Goal: Task Accomplishment & Management: Complete application form

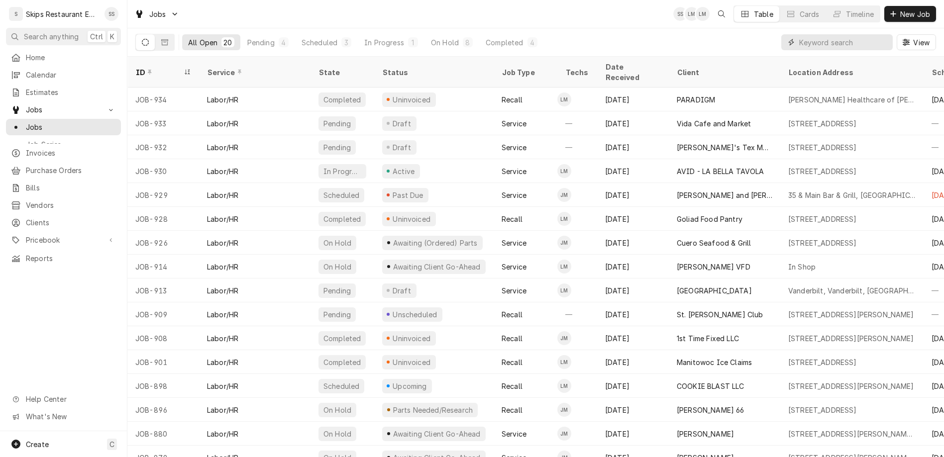
click at [851, 34] on input "Dynamic Content Wrapper" at bounding box center [843, 42] width 89 height 16
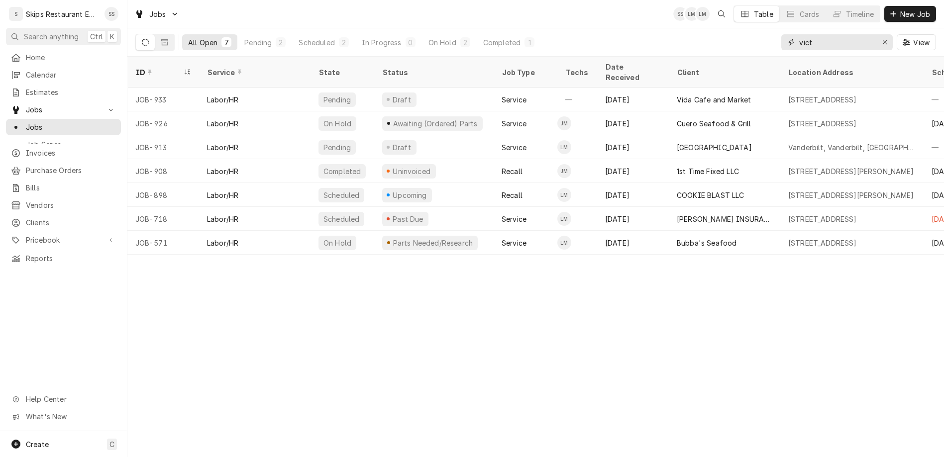
type input "vict"
click at [142, 39] on icon "Dynamic Content Wrapper" at bounding box center [145, 42] width 7 height 7
click at [161, 39] on icon "Dynamic Content Wrapper" at bounding box center [164, 42] width 7 height 6
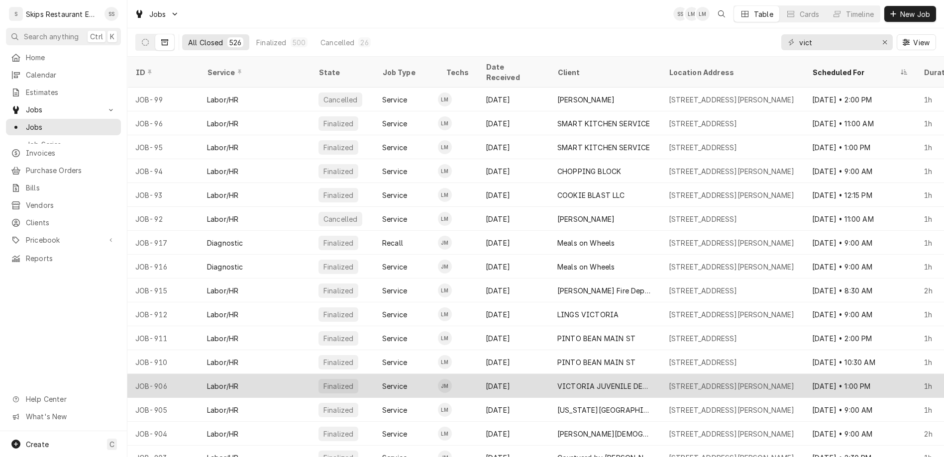
click at [567, 381] on div "VICTORIA JUVENILE DETENTION CTR" at bounding box center [605, 386] width 96 height 10
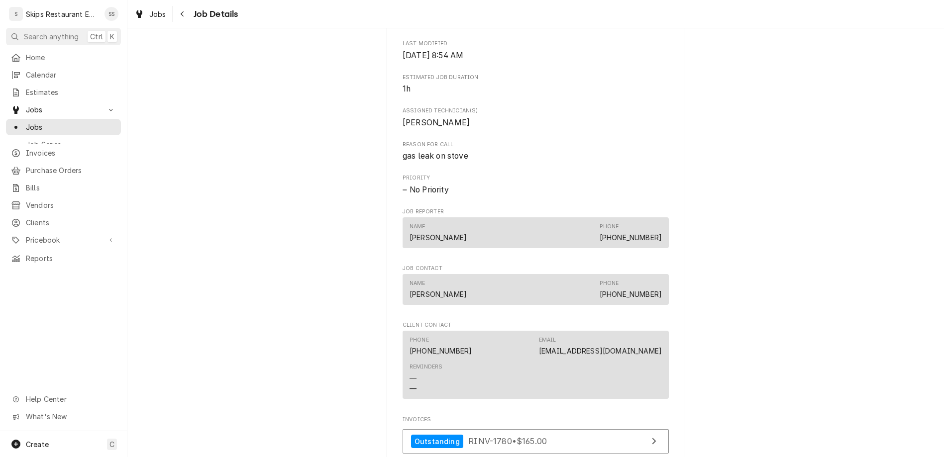
scroll to position [401, 0]
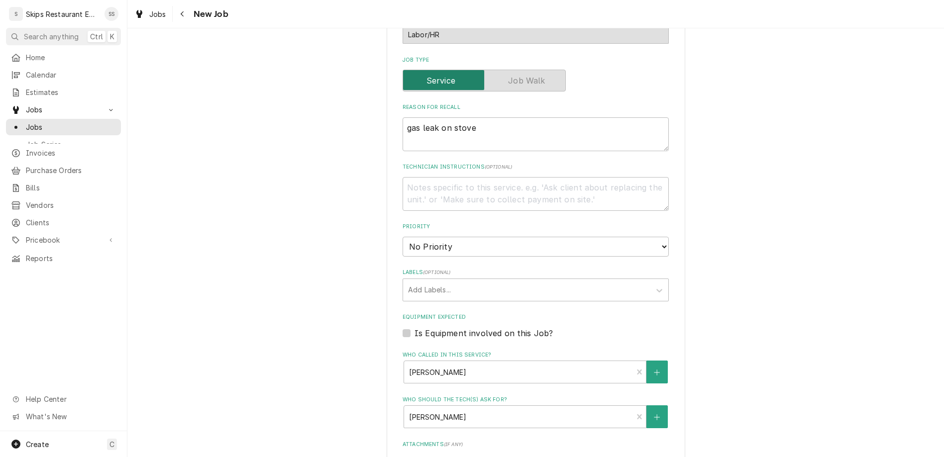
scroll to position [342, 0]
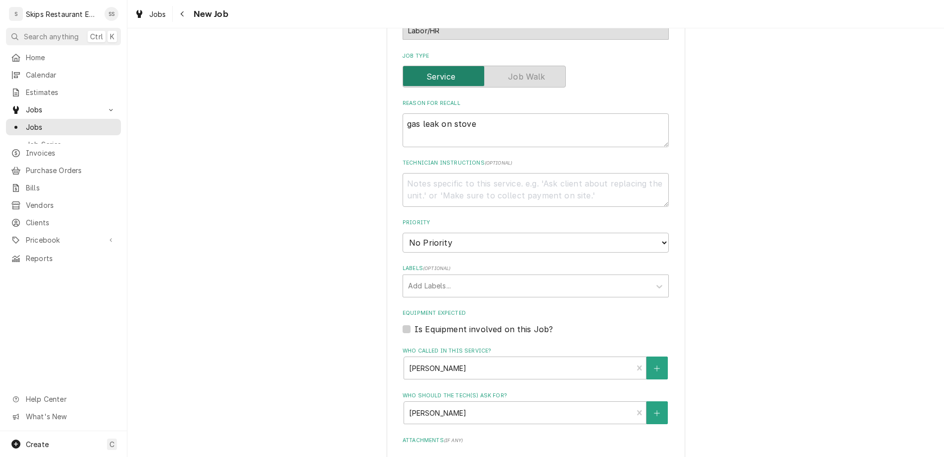
type textarea "x"
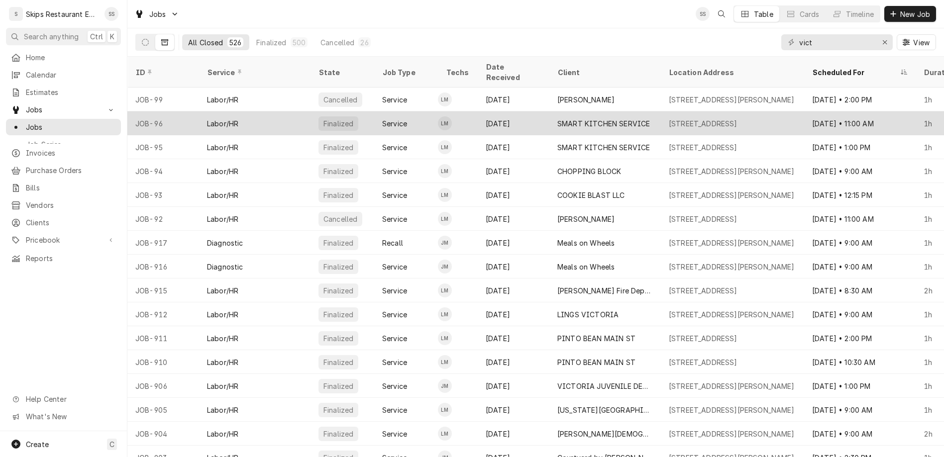
drag, startPoint x: 545, startPoint y: 35, endPoint x: 474, endPoint y: 91, distance: 90.4
click at [541, 40] on div "All Closed 526 Finalized 500 Cancelled 26 vict View" at bounding box center [535, 42] width 801 height 28
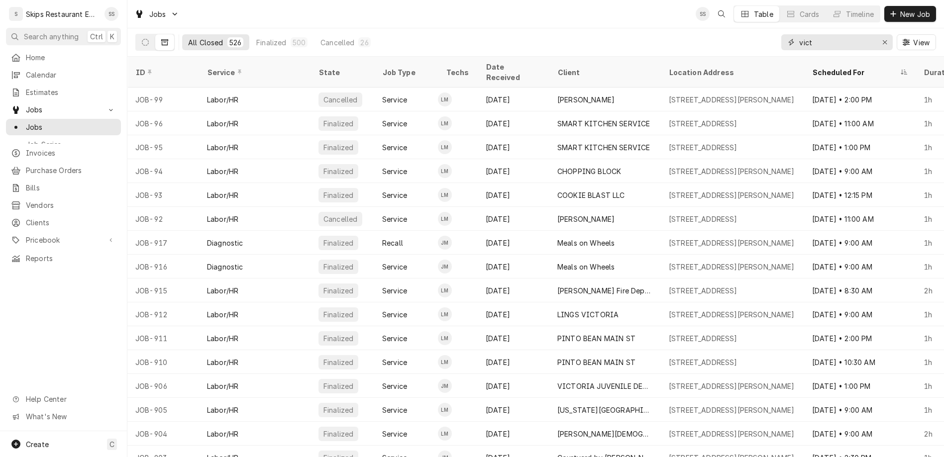
drag, startPoint x: 856, startPoint y: 31, endPoint x: 806, endPoint y: 38, distance: 51.2
click at [806, 38] on input "vict" at bounding box center [836, 42] width 75 height 16
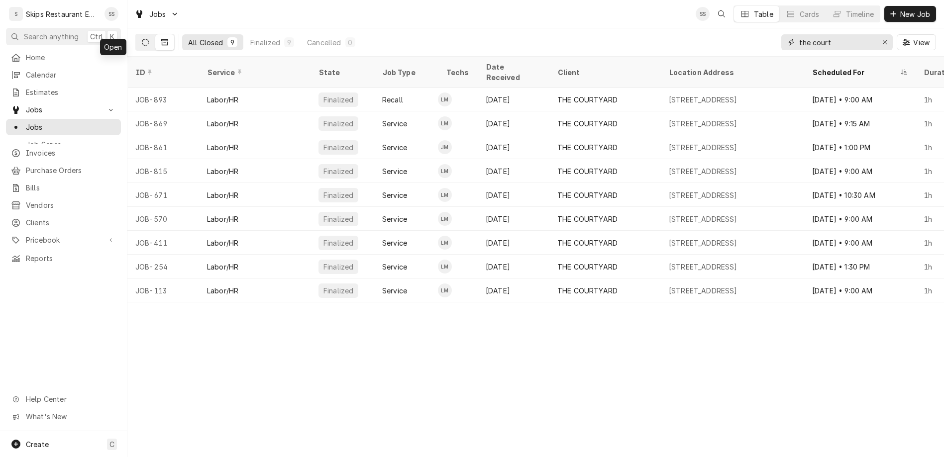
type input "the court"
click at [142, 39] on icon "Dynamic Content Wrapper" at bounding box center [145, 42] width 7 height 7
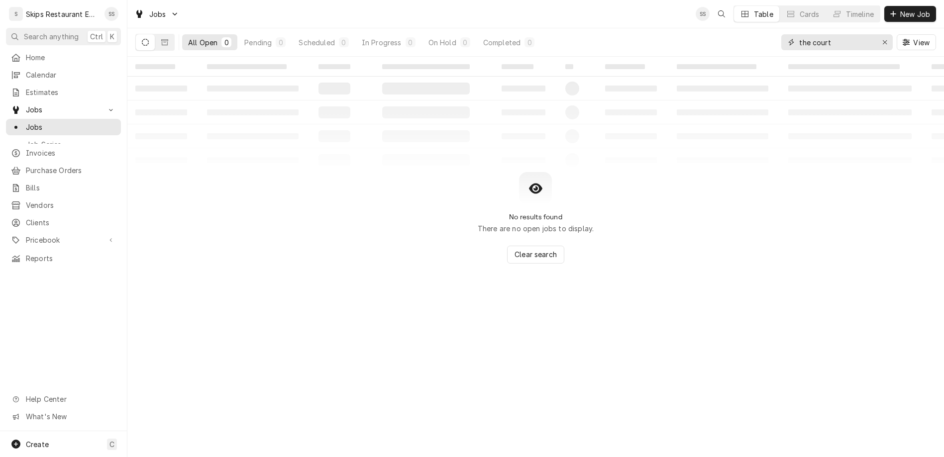
drag, startPoint x: 859, startPoint y: 32, endPoint x: 794, endPoint y: 34, distance: 64.7
click at [799, 34] on input "the court" at bounding box center [836, 42] width 75 height 16
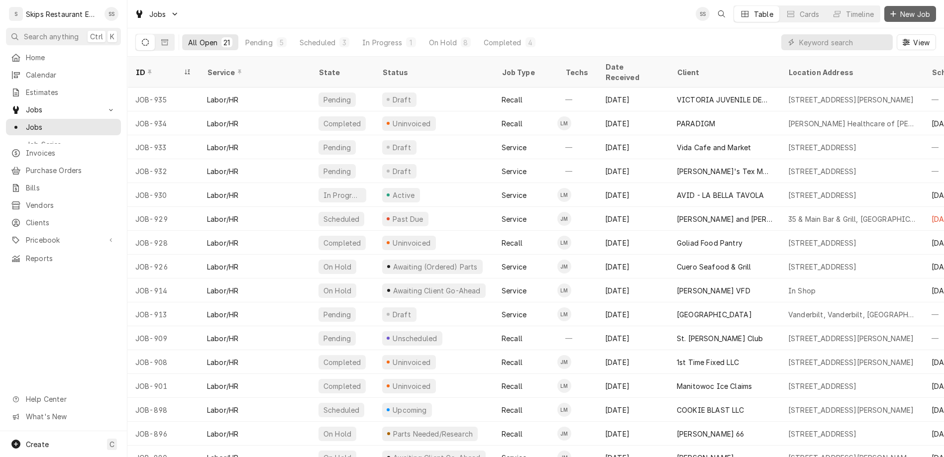
click at [913, 10] on span "New Job" at bounding box center [915, 14] width 34 height 10
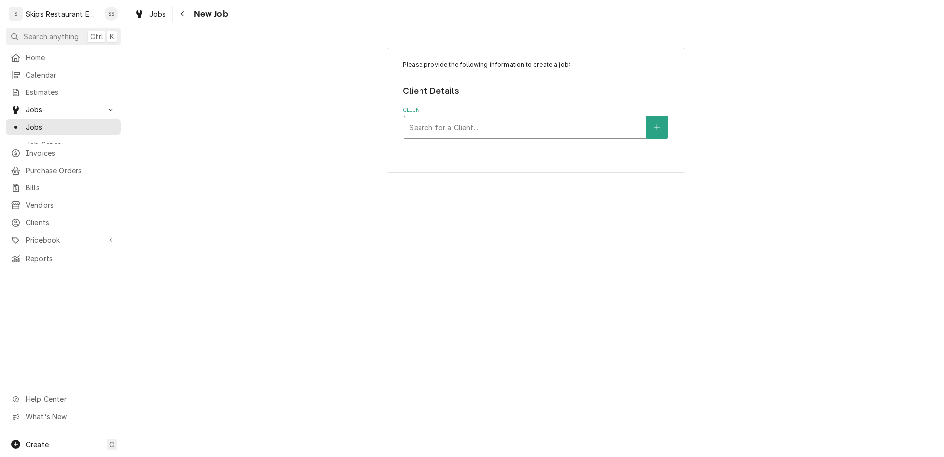
click at [470, 118] on div "Client" at bounding box center [525, 127] width 232 height 18
type input "the court"
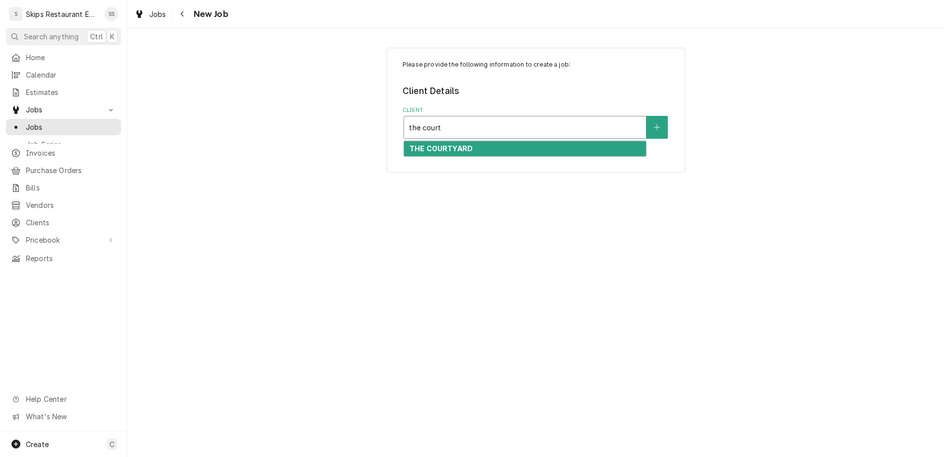
click at [452, 144] on strong "THE COURTYARD" at bounding box center [441, 148] width 63 height 8
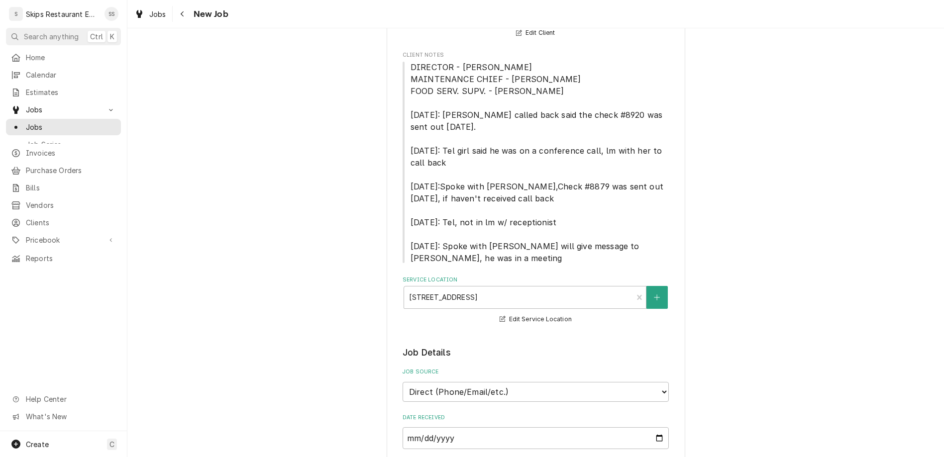
scroll to position [233, 0]
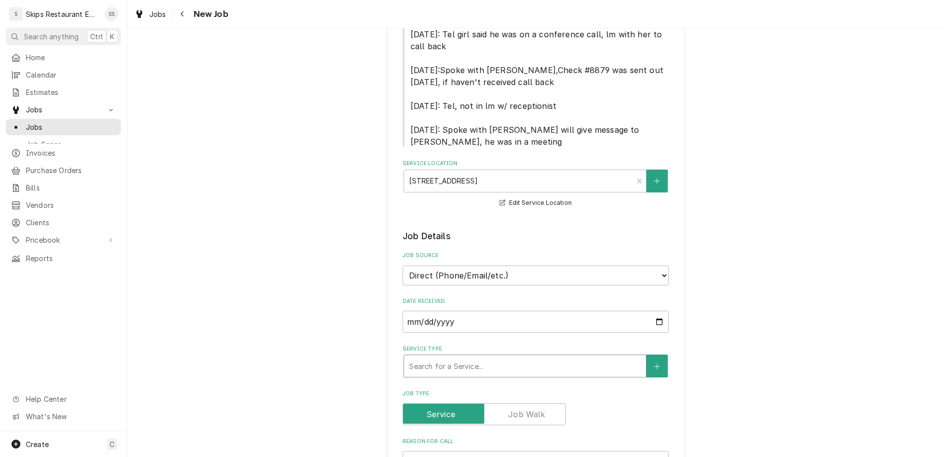
click at [452, 357] on div "Service Type" at bounding box center [525, 366] width 232 height 18
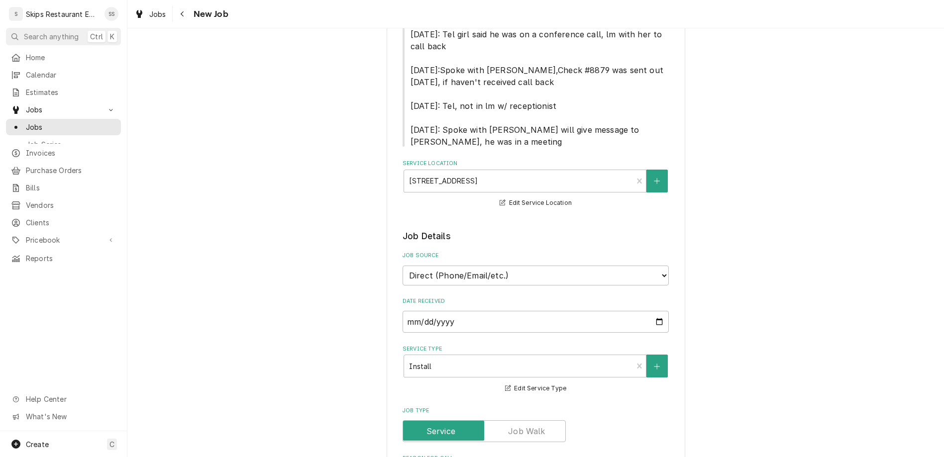
type textarea "x"
type textarea "I"
type textarea "x"
type textarea "In"
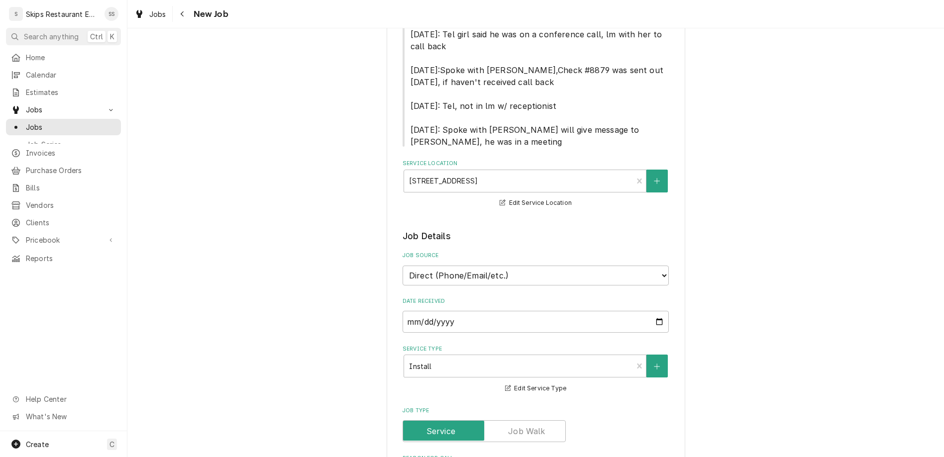
type textarea "x"
type textarea "Ins"
type textarea "x"
type textarea "Inst"
type textarea "x"
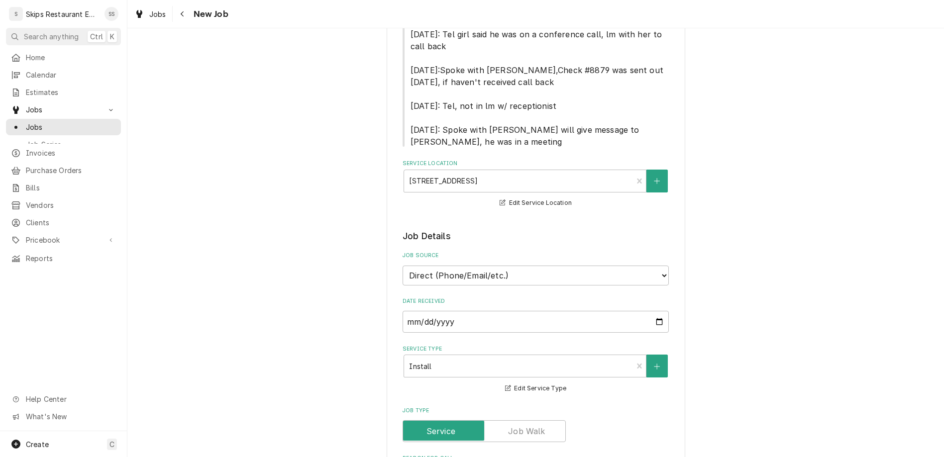
type textarea "Insta"
type textarea "x"
type textarea "Instal"
type textarea "x"
type textarea "Install"
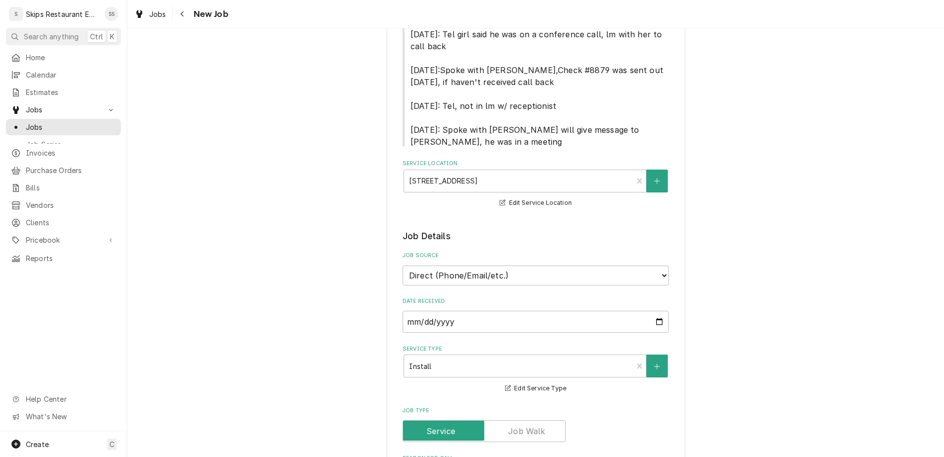
type textarea "x"
type textarea "Install"
type textarea "x"
type textarea "Install n"
type textarea "x"
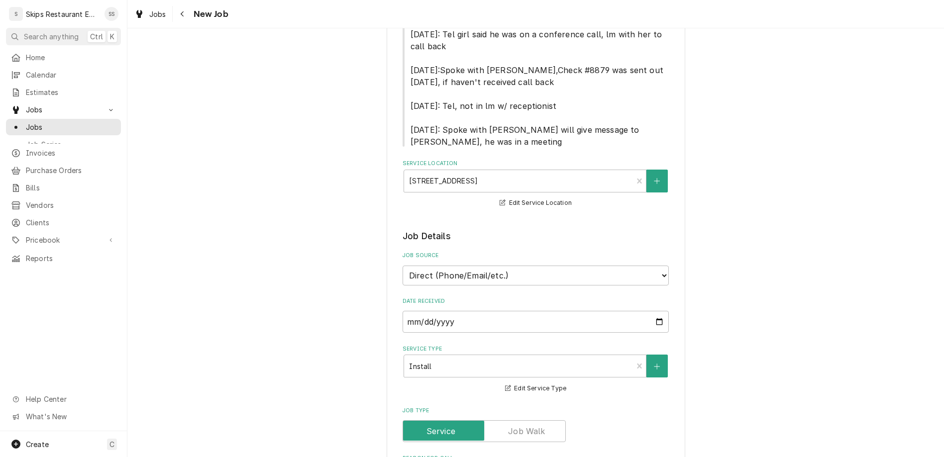
type textarea "Install ne"
type textarea "x"
type textarea "Install new"
type textarea "x"
type textarea "Install new"
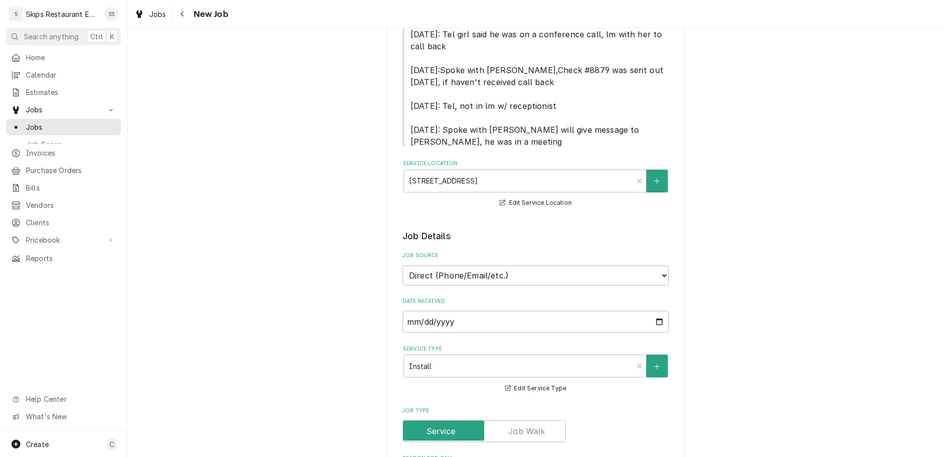
type textarea "x"
type textarea "Install new h"
type textarea "x"
type textarea "Install new hu"
type textarea "x"
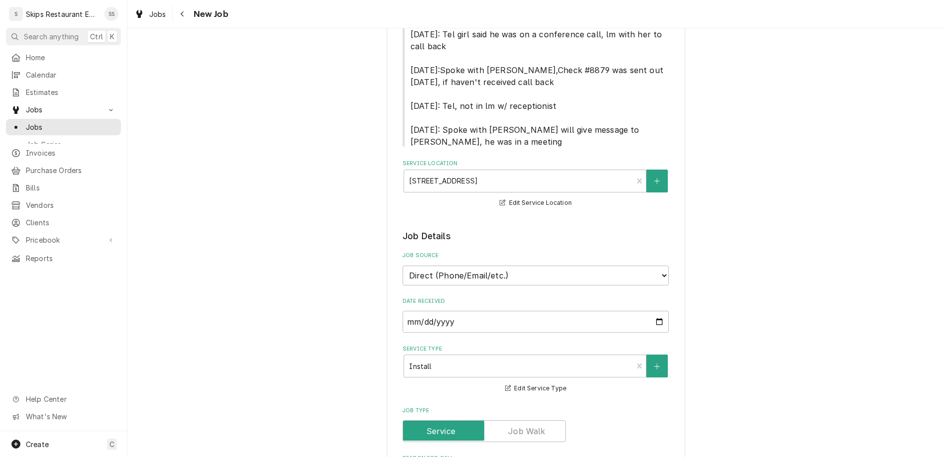
type textarea "Install new hub"
type textarea "x"
type textarea "Install new hubb"
type textarea "x"
type textarea "Install new hubbe"
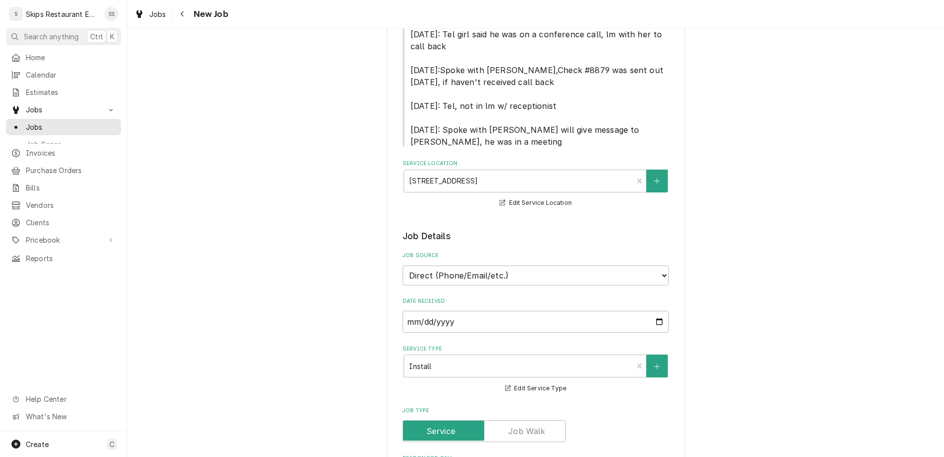
type textarea "x"
type textarea "Install new hubbel"
type textarea "x"
type textarea "Install new hubbell"
type textarea "x"
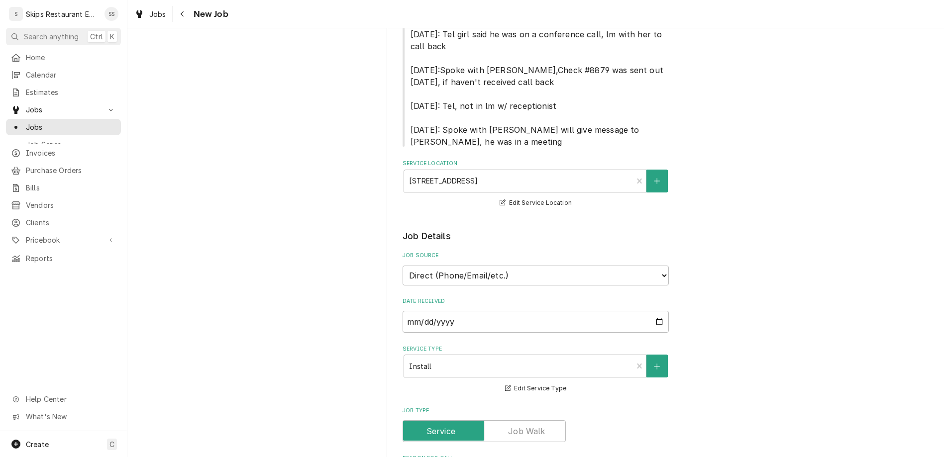
type textarea "Install new hubbell"
type textarea "x"
type textarea "Install new hubbell w"
type textarea "x"
type textarea "Install new hubbell wa"
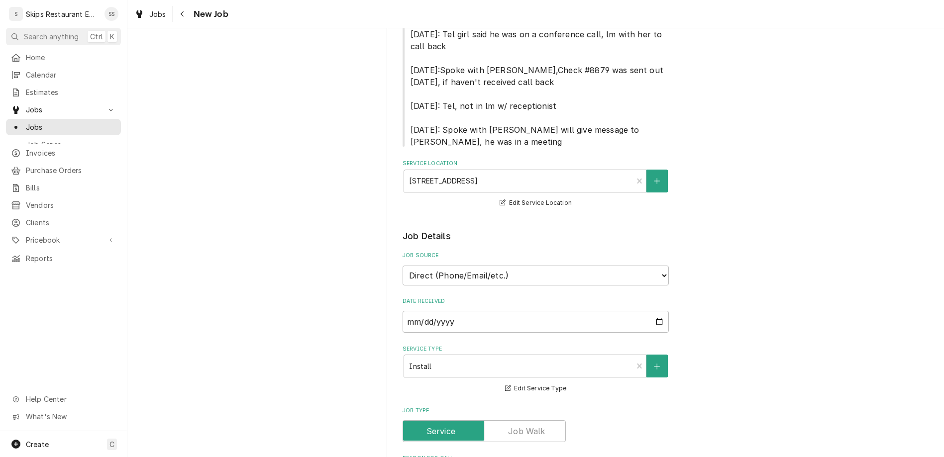
type textarea "x"
type textarea "Install new hubbell wat"
type textarea "x"
type textarea "Install new hubbell wate"
type textarea "x"
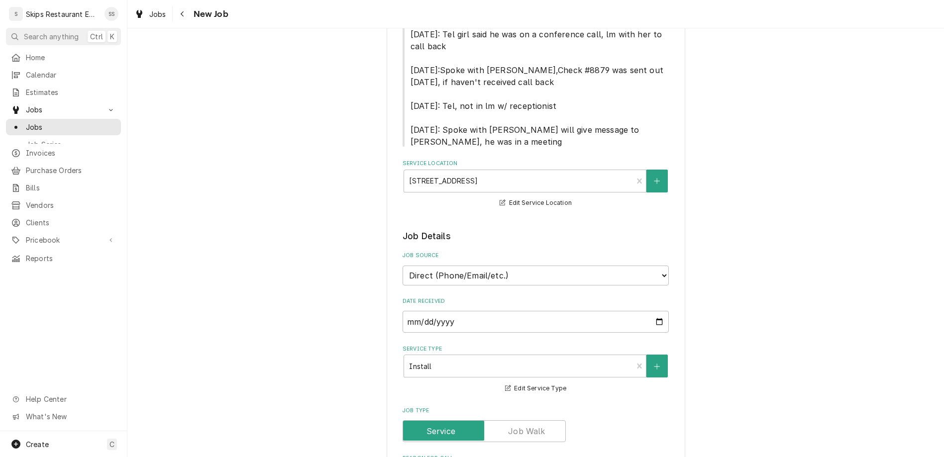
type textarea "Install new hubbell water"
type textarea "x"
type textarea "Install new hubbell water"
type textarea "x"
type textarea "Install new hubbell water h"
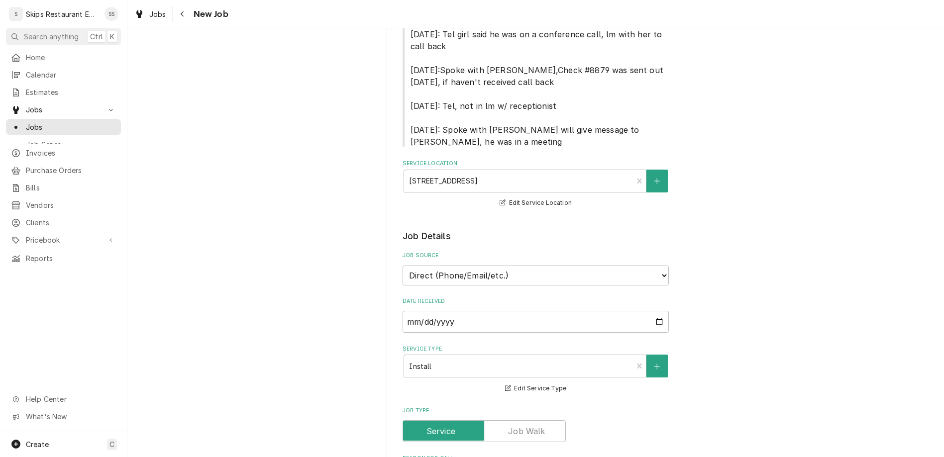
type textarea "x"
type textarea "Install new hubbell water he"
type textarea "x"
type textarea "Install new hubbell water hea"
type textarea "x"
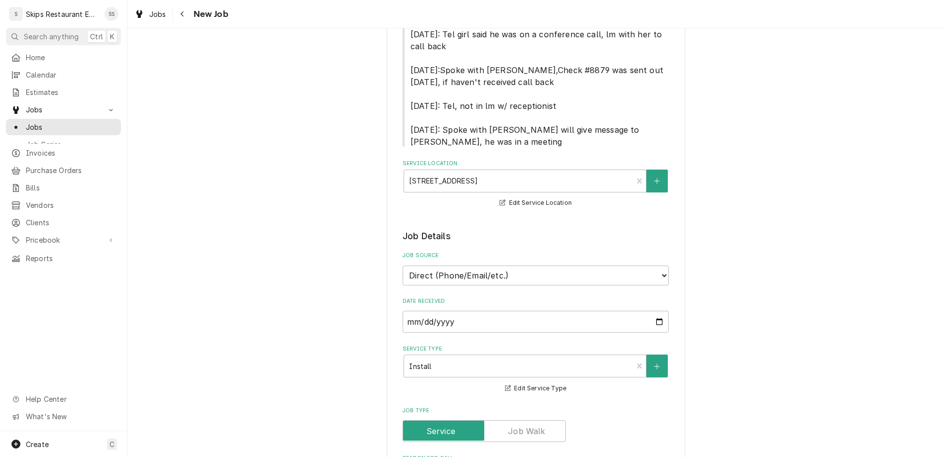
type textarea "Install new hubbell water heat"
type textarea "x"
type textarea "Install new hubbell water heate"
type textarea "x"
type textarea "Install new hubbell water heater"
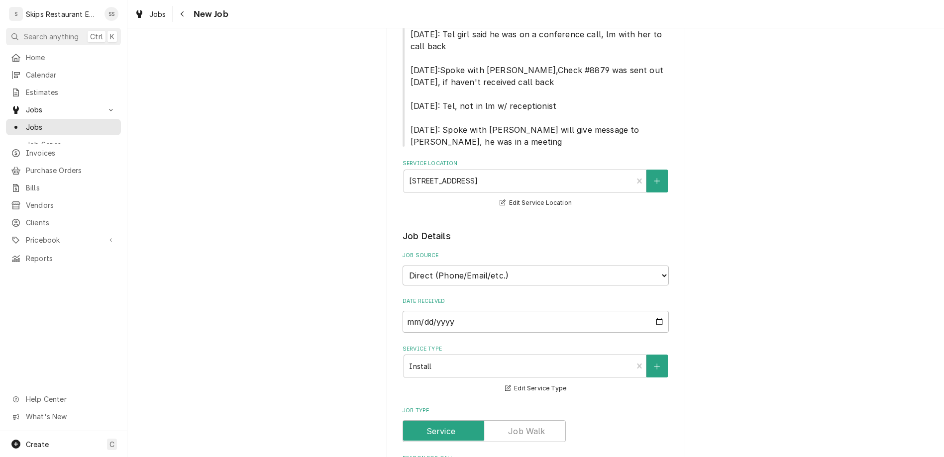
type textarea "x"
type textarea "Install new hubbell water heater"
type textarea "x"
type textarea "W"
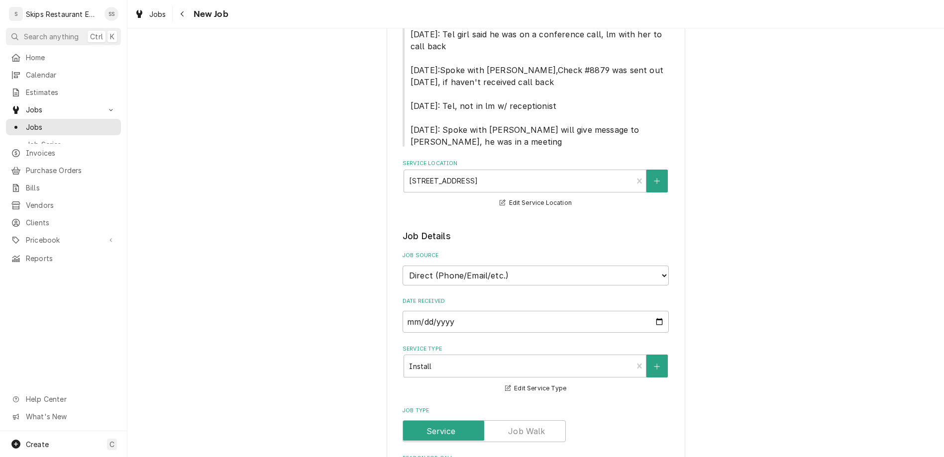
type textarea "x"
type textarea "Wa"
type textarea "x"
type textarea "Wat"
type textarea "x"
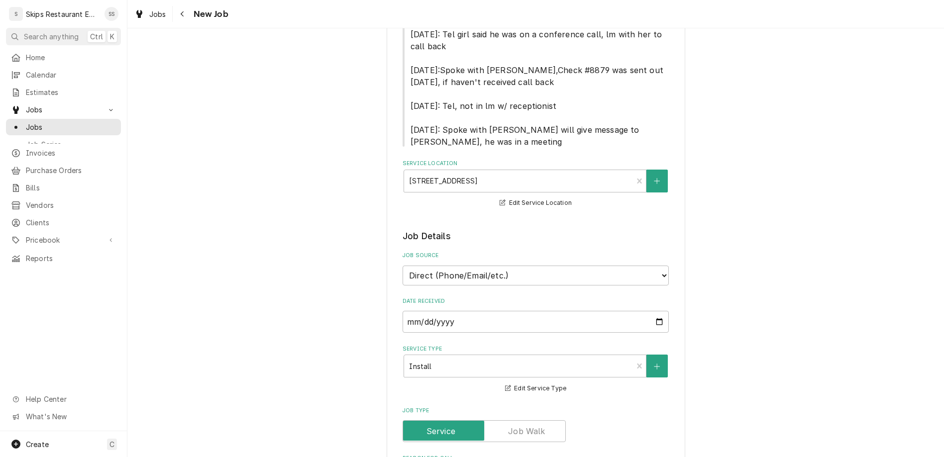
type textarea "Wate"
type textarea "x"
type textarea "Water"
type textarea "x"
type textarea "Water"
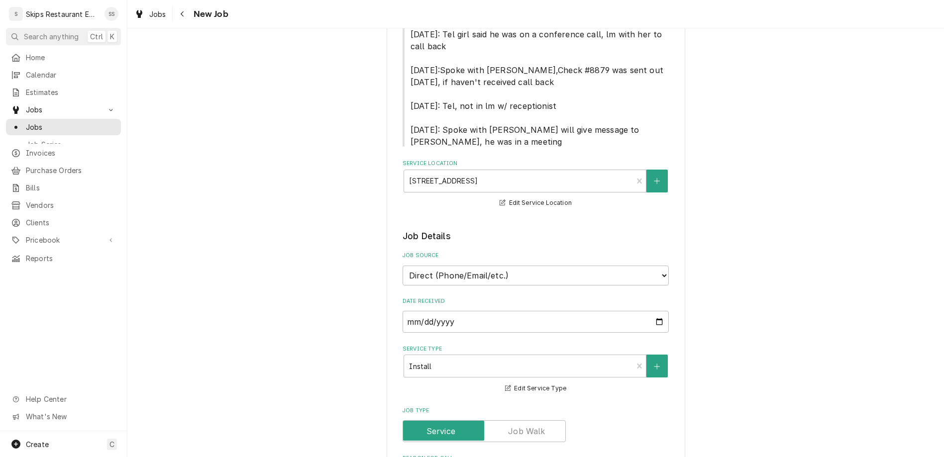
type textarea "x"
type textarea "Water h"
type textarea "x"
type textarea "Water he"
type textarea "x"
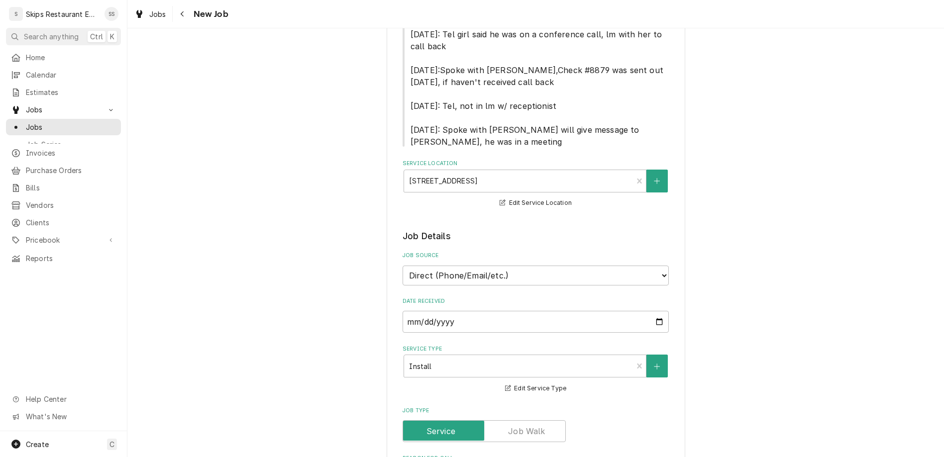
type textarea "Water hea"
type textarea "x"
type textarea "Water heat"
type textarea "x"
type textarea "Water heate"
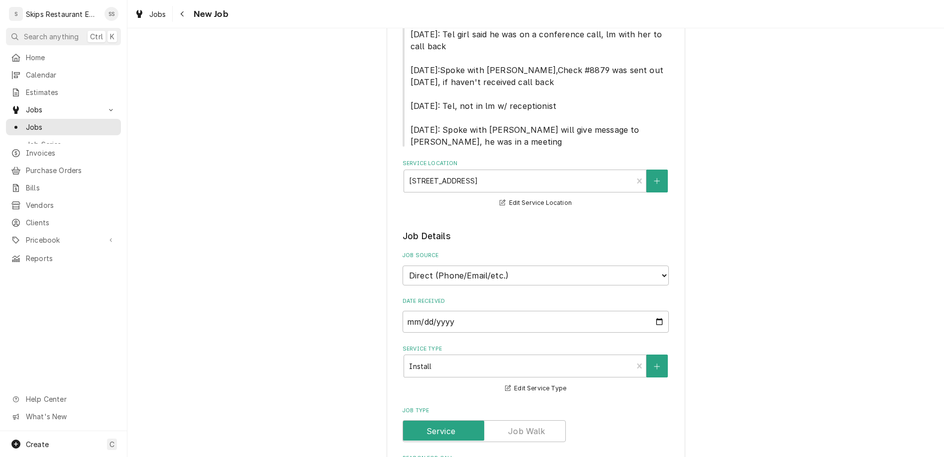
type textarea "x"
type textarea "Water heater"
type textarea "x"
type textarea "Water heater"
type textarea "x"
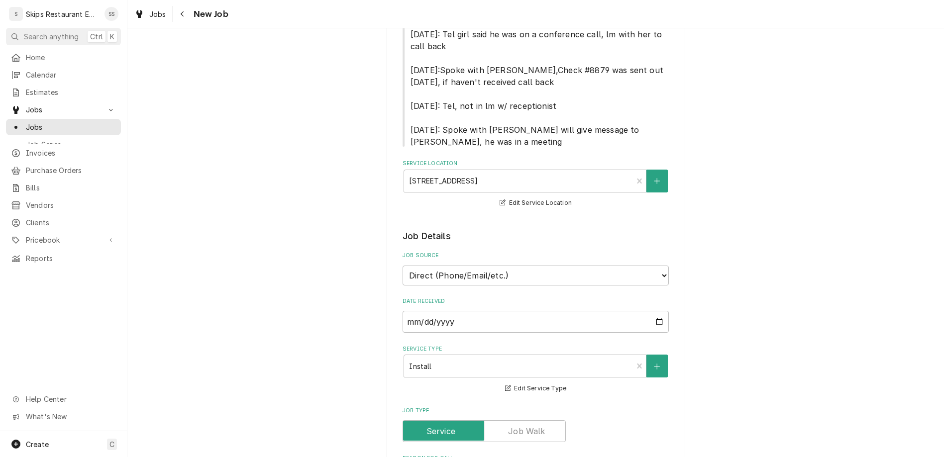
type textarea "Water heater i"
type textarea "x"
type textarea "Water heater is"
type textarea "x"
type textarea "Water heater is"
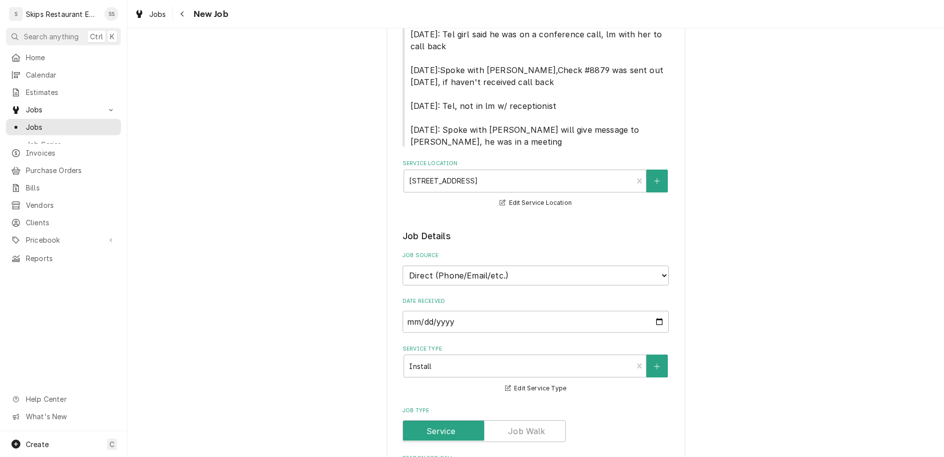
type textarea "x"
type textarea "Water heater is b"
type textarea "x"
type textarea "Water heater is bi"
type textarea "x"
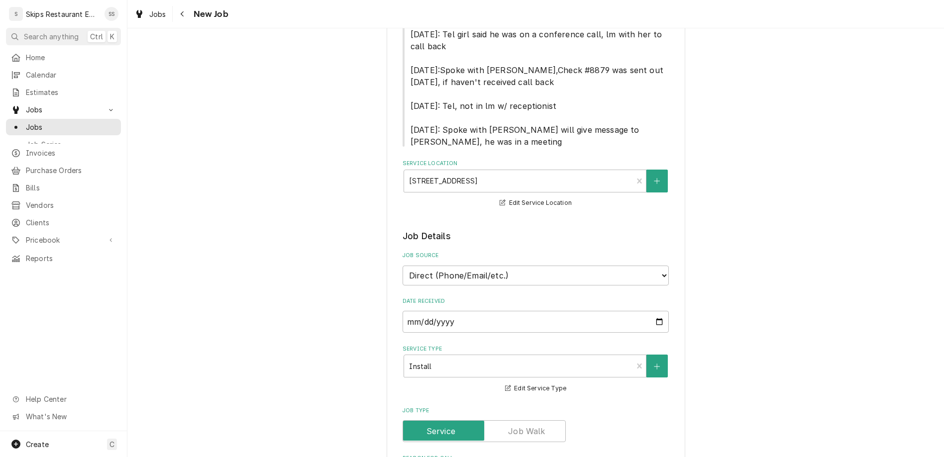
type textarea "Water heater is bil"
type textarea "x"
type textarea "Water heater is bill"
type textarea "x"
type textarea "Water heater is billa"
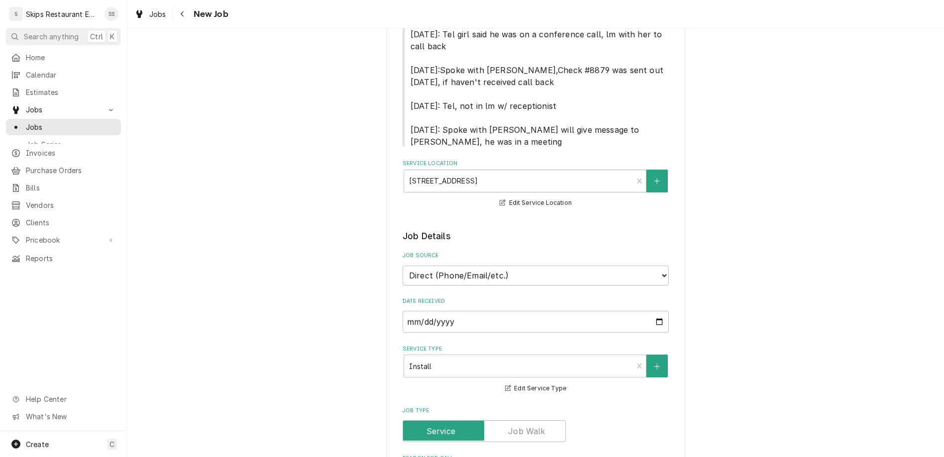
type textarea "x"
type textarea "Water heater is billab"
type textarea "x"
type textarea "Water heater is billabl"
type textarea "x"
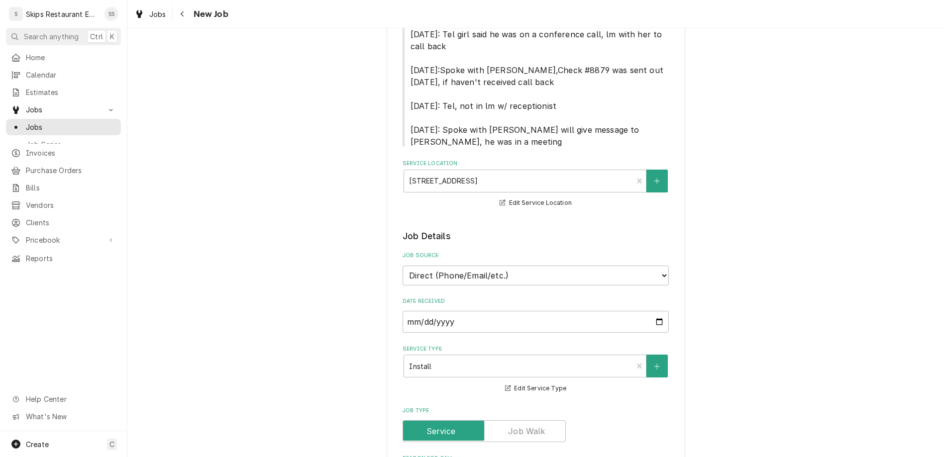
type textarea "Water heater is billable"
type textarea "x"
type textarea "Water heater is billable"
type textarea "x"
type textarea "Water heater is billable o"
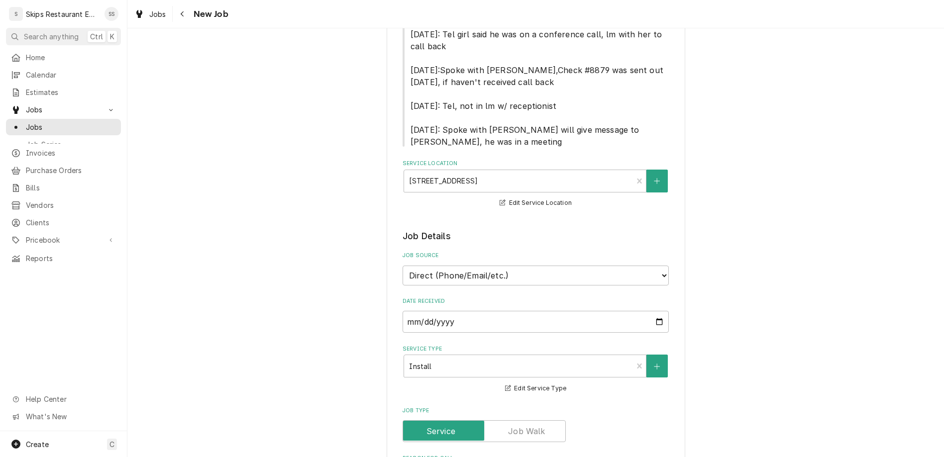
type textarea "x"
type textarea "Water heater is billable on"
type textarea "x"
type textarea "Water heater is billable on"
type textarea "x"
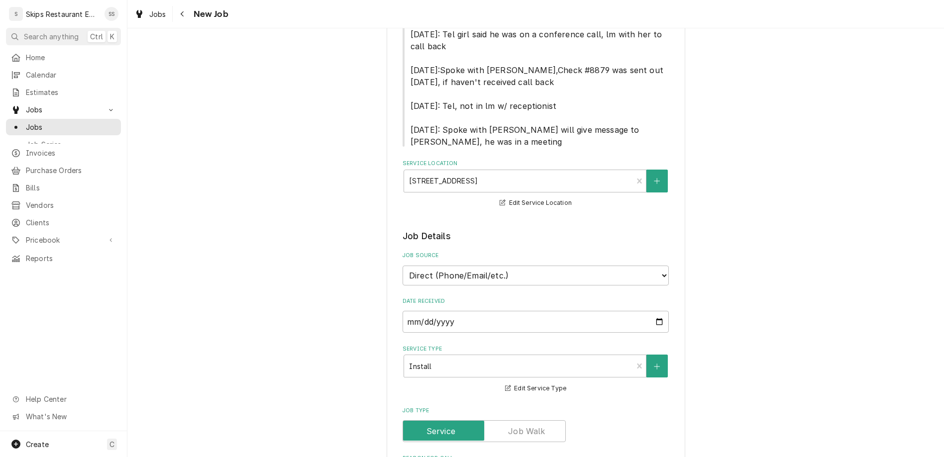
type textarea "Water heater is billable on t"
type textarea "x"
type textarea "Water heater is billable on th"
type textarea "x"
type textarea "Water heater is billable on the"
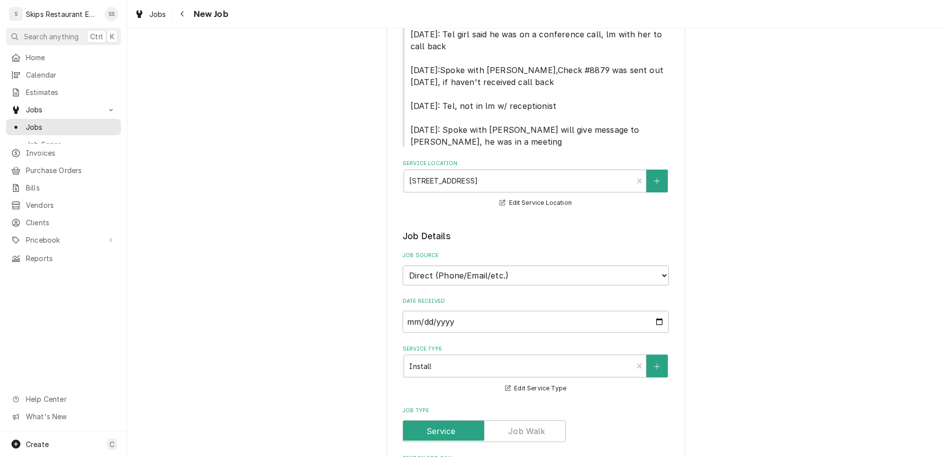
type textarea "x"
type textarea "Water heater is billable on the"
type textarea "x"
type textarea "Water heater is billable on the"
type textarea "x"
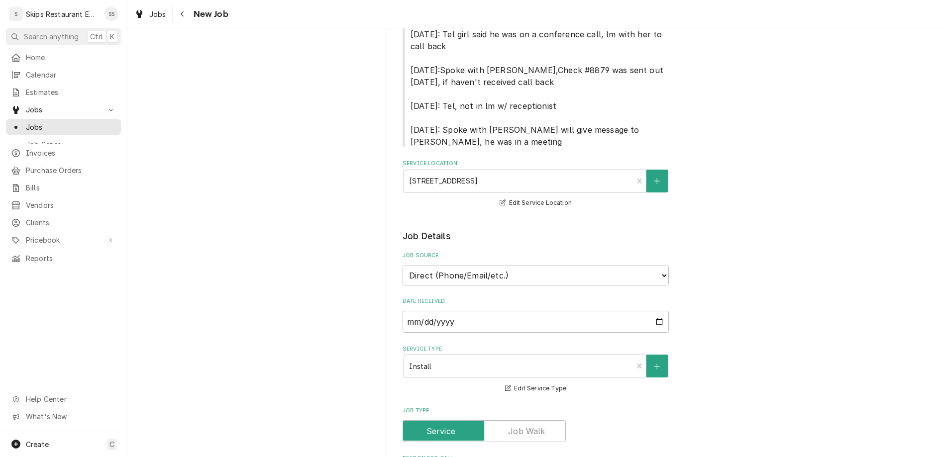
type textarea "Water heater is billable on th"
type textarea "x"
type textarea "Water heater is billable on thi"
type textarea "x"
type textarea "Water heater is billable on this"
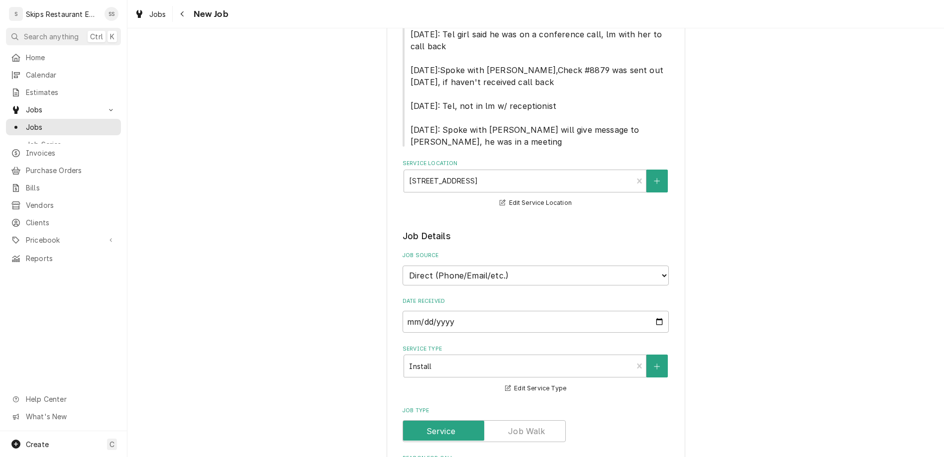
type textarea "x"
type textarea "Water heater is billable on this"
type textarea "x"
type textarea "Water heater is billable on this i"
type textarea "x"
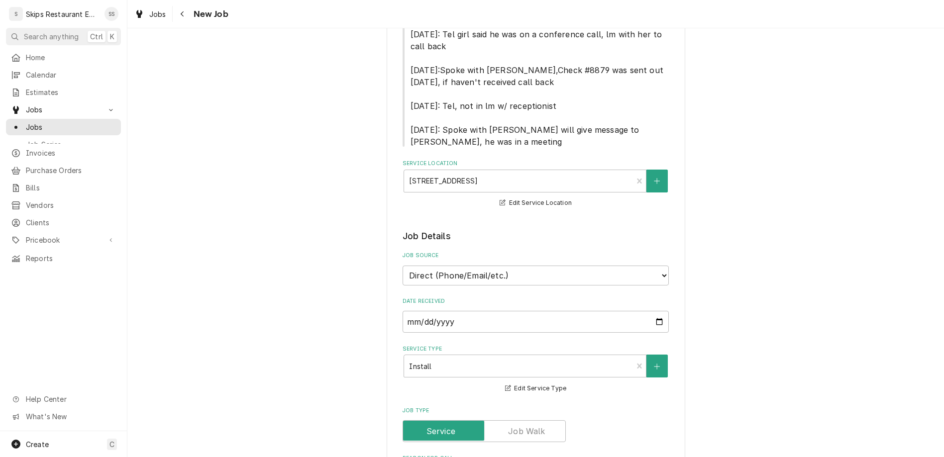
type textarea "Water heater is billable on this in"
type textarea "x"
type textarea "Water heater is billable on this inv"
type textarea "x"
type textarea "Water heater is billable on this invo"
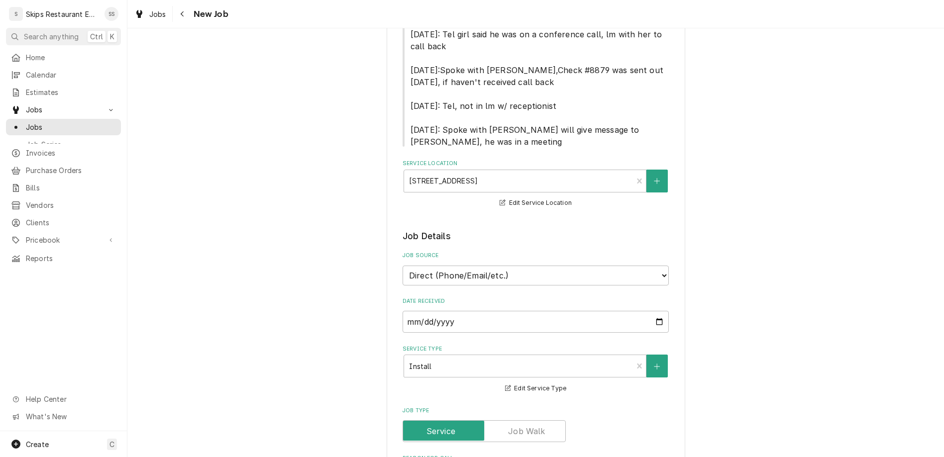
type textarea "x"
type textarea "Water heater is billable on this invoi"
type textarea "x"
type textarea "Water heater is billable on this invoic"
type textarea "x"
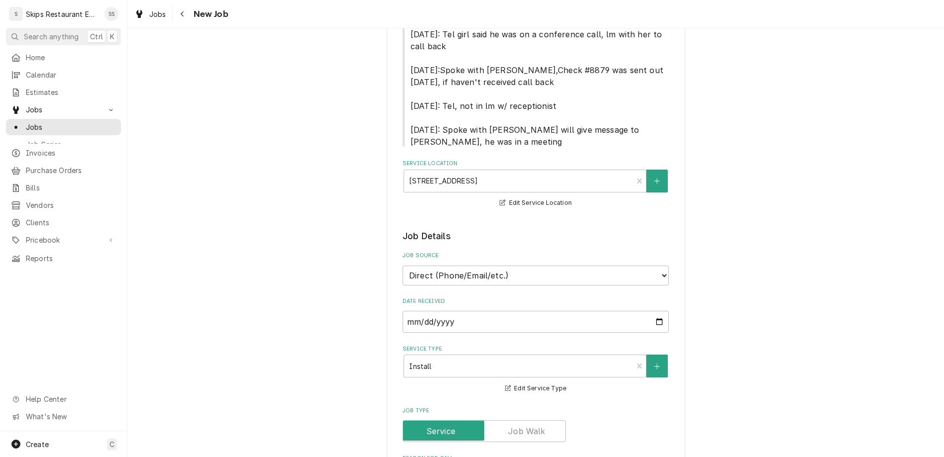
type textarea "Water heater is billable on this invoice"
type textarea "x"
type textarea "Water heater is billable on this invoice."
type textarea "x"
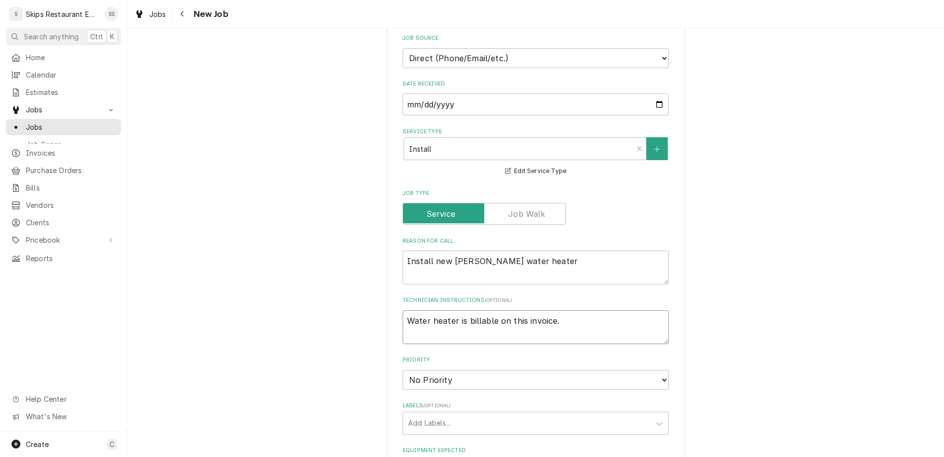
scroll to position [505, 0]
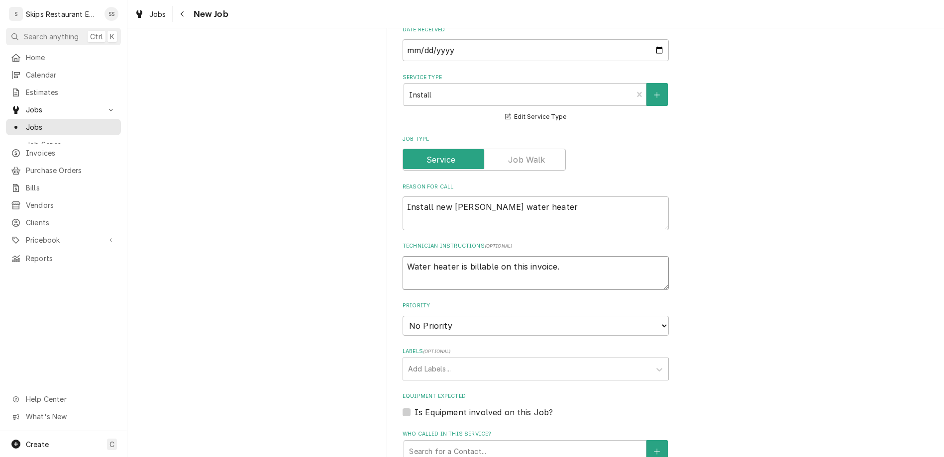
type textarea "Water heater is billable on this invoice."
click at [418, 407] on label "Is Equipment involved on this Job?" at bounding box center [484, 413] width 138 height 12
click at [418, 407] on input "Equipment Expected" at bounding box center [548, 418] width 266 height 22
checkbox input "true"
type textarea "x"
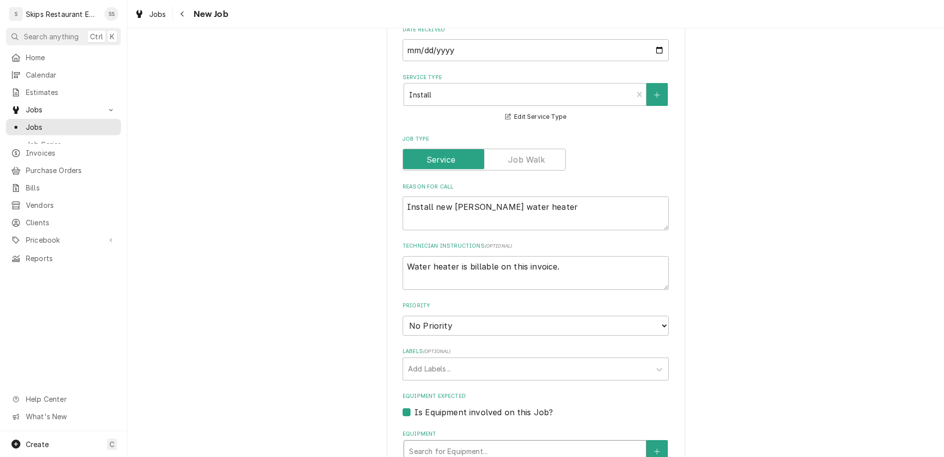
click at [462, 443] on div "Equipment" at bounding box center [525, 452] width 232 height 18
click at [654, 448] on icon "Create New Equipment" at bounding box center [657, 451] width 6 height 7
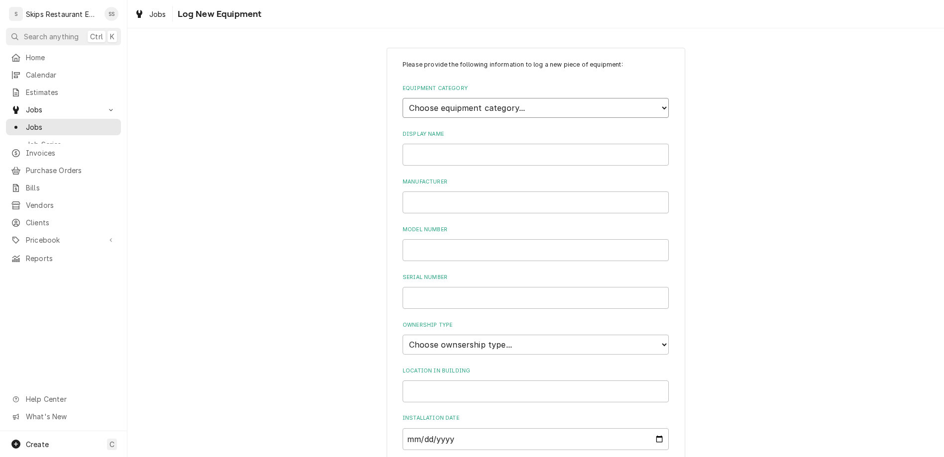
click at [403, 98] on select "Choose equipment category... Cooking Equipment Fryers Ice Machines Ovens and Ra…" at bounding box center [536, 108] width 266 height 20
click option "Dishwashing Equipment" at bounding box center [0, 0] width 0 height 0
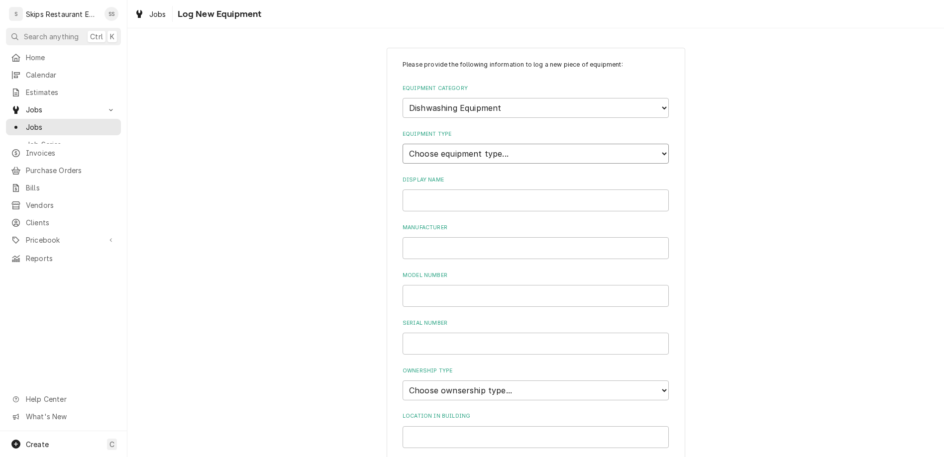
click at [403, 144] on select "Choose equipment type... Burnisher Dishtable Dishwasher Garbage Disposer Glass …" at bounding box center [536, 154] width 266 height 20
click at [403, 98] on select "Choose equipment category... Cooking Equipment Fryers Ice Machines Ovens and Ra…" at bounding box center [536, 108] width 266 height 20
select select "0"
click option "Other" at bounding box center [0, 0] width 0 height 0
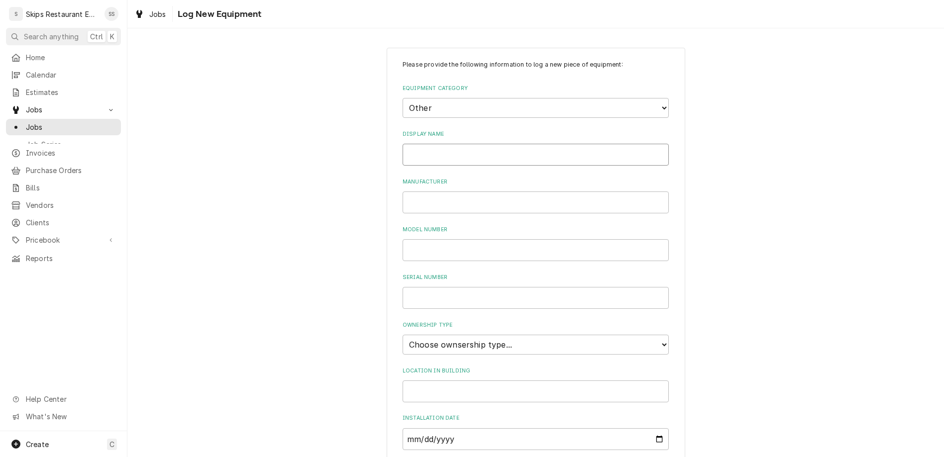
click at [452, 144] on input "Display Name" at bounding box center [536, 155] width 266 height 22
type input "Hubbell Booster Heater"
type input "Hubbell Heaters"
click at [456, 239] on input "Model Number" at bounding box center [536, 250] width 266 height 22
type input "J67S"
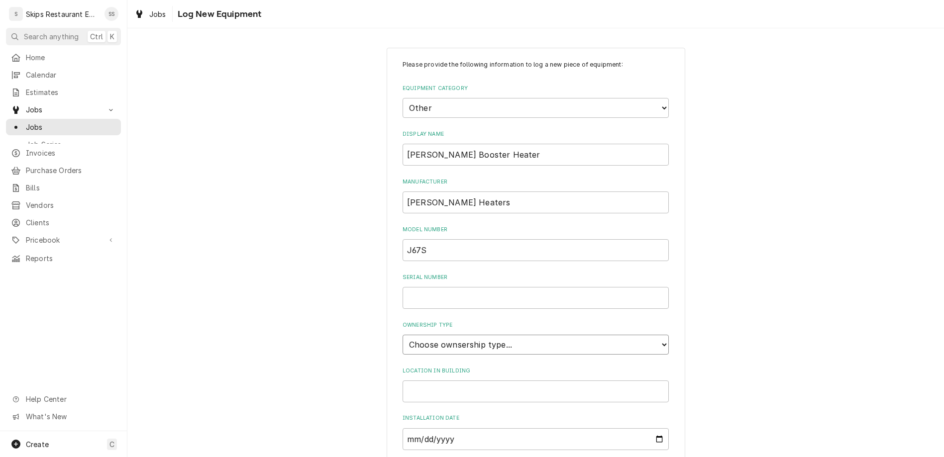
click at [403, 335] on select "Choose ownsership type... Unknown Owned Leased Rented" at bounding box center [536, 345] width 266 height 20
select select "1"
click option "Owned" at bounding box center [0, 0] width 0 height 0
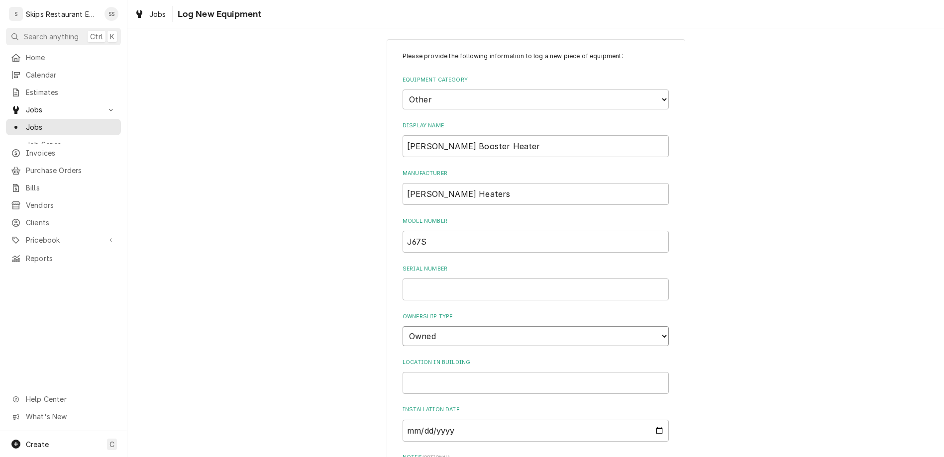
scroll to position [12, 0]
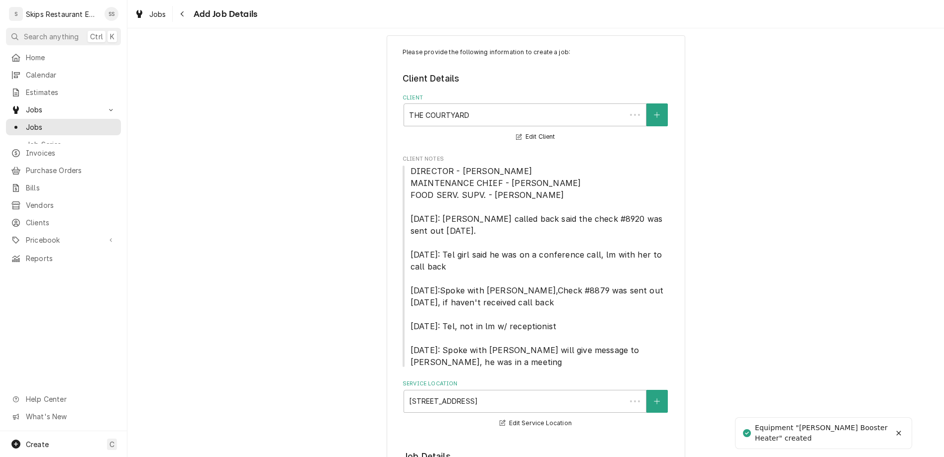
scroll to position [505, 0]
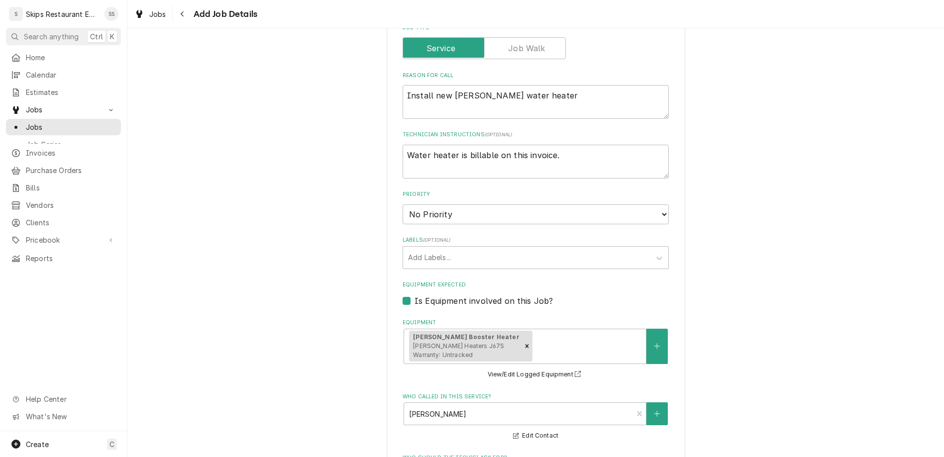
type textarea "x"
type input "2025-09-24"
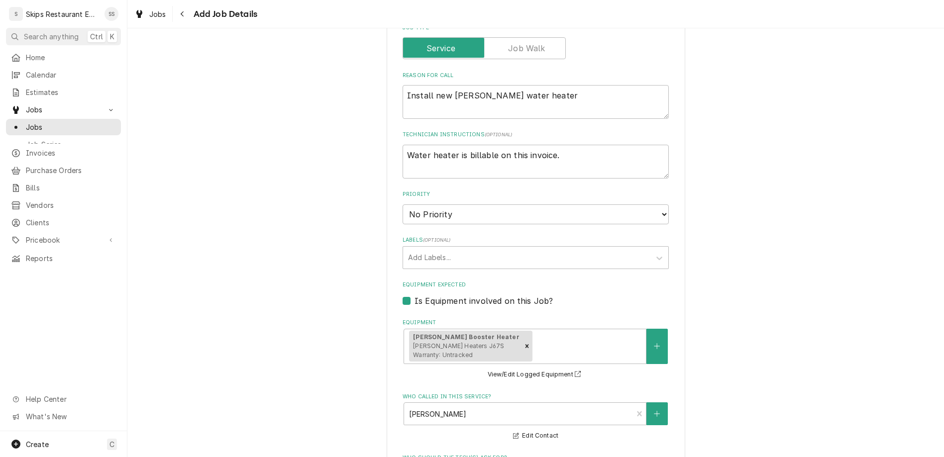
type textarea "x"
select select "10:00:00"
click option "10:00 AM" at bounding box center [0, 0] width 0 height 0
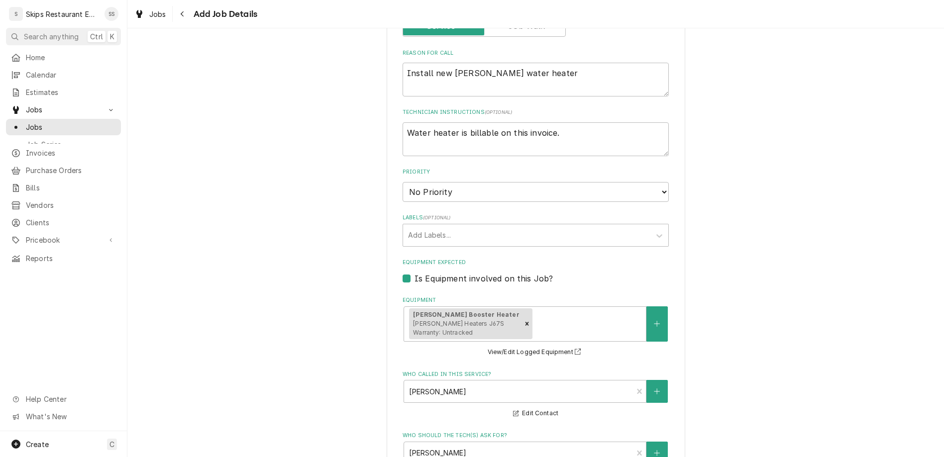
drag, startPoint x: 425, startPoint y: 350, endPoint x: 415, endPoint y: 350, distance: 11.0
type textarea "x"
type input "2"
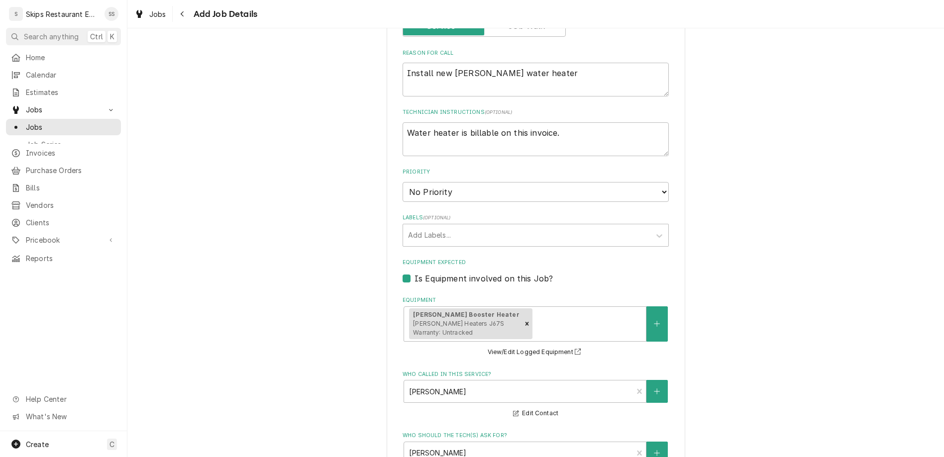
type textarea "x"
type input "2"
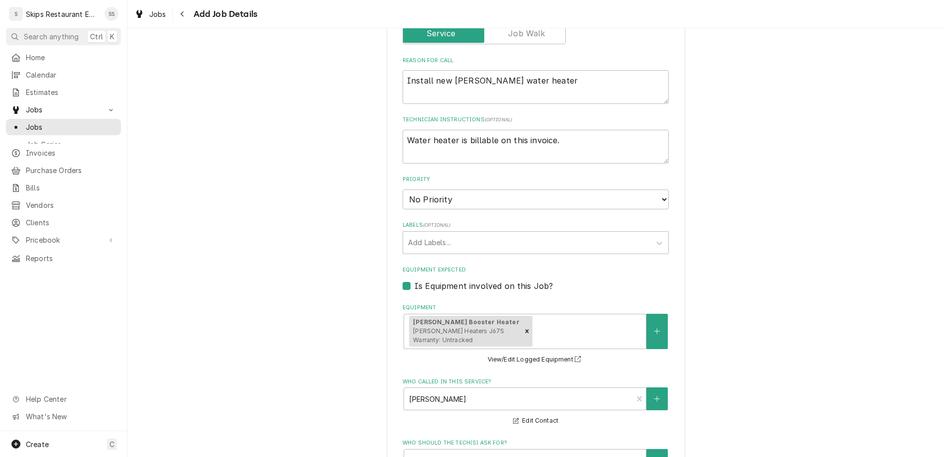
type textarea "x"
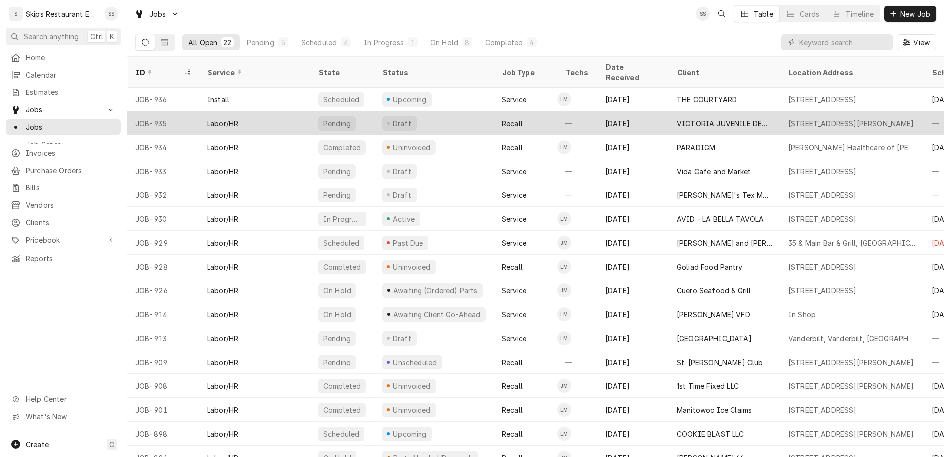
click at [677, 118] on div "VICTORIA JUVENILE DETENTION CTR" at bounding box center [725, 123] width 96 height 10
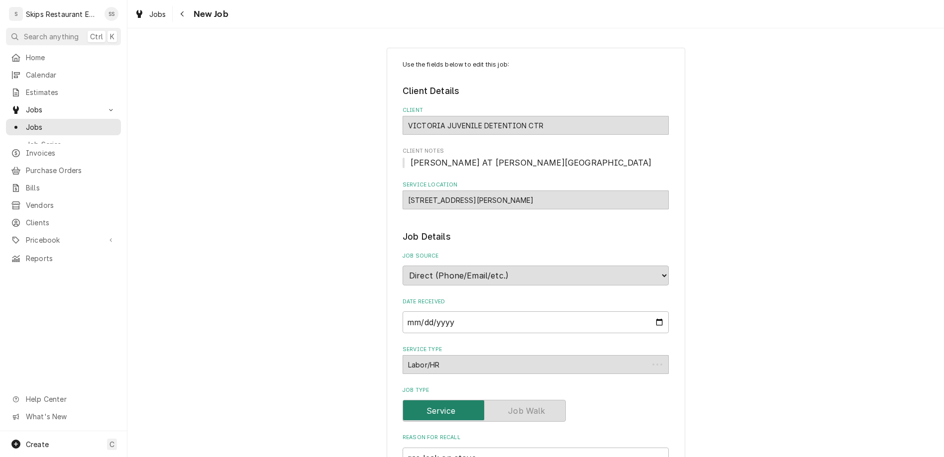
type textarea "x"
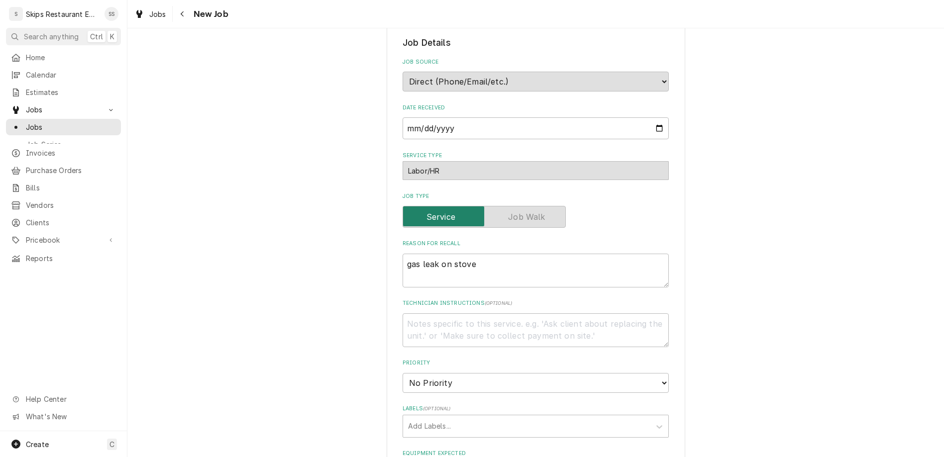
scroll to position [361, 0]
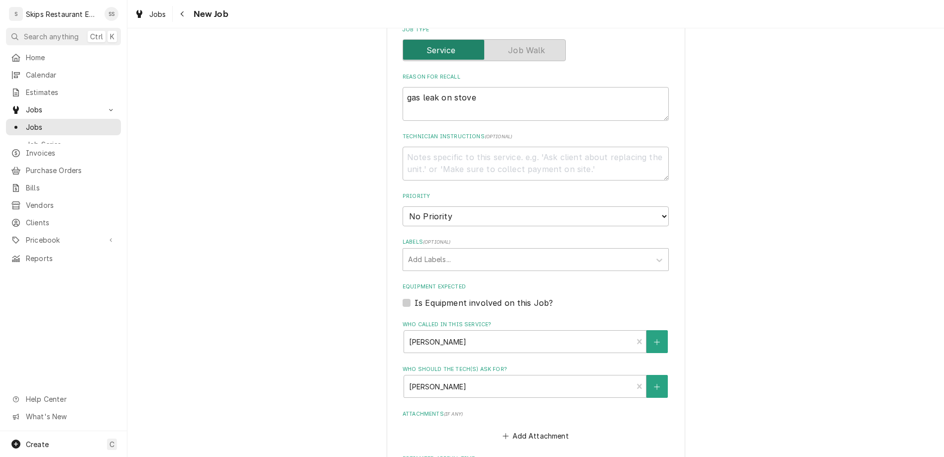
type input "[DATE]"
type textarea "x"
select select "08:30:00"
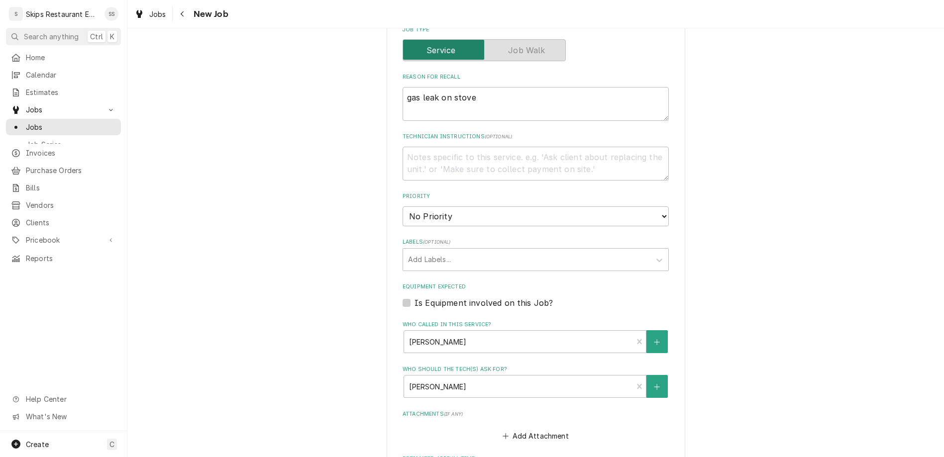
click option "8:30 AM" at bounding box center [0, 0] width 0 height 0
type textarea "x"
type input "1"
type textarea "x"
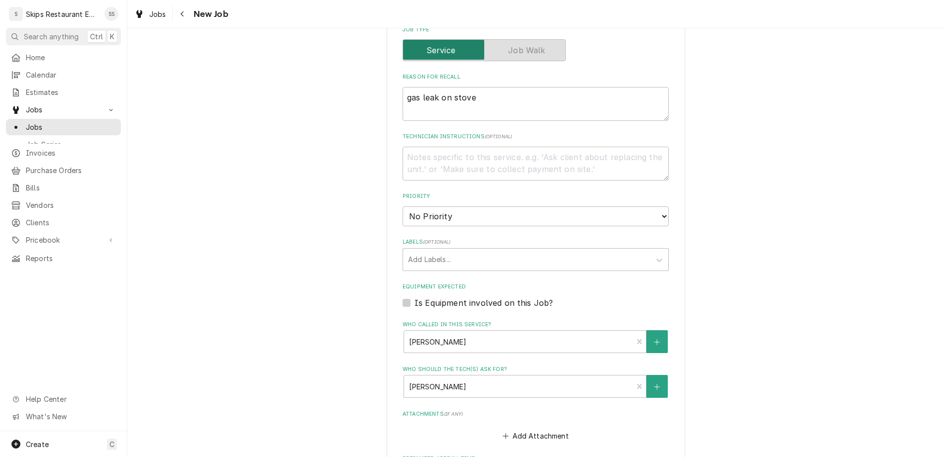
type input "1"
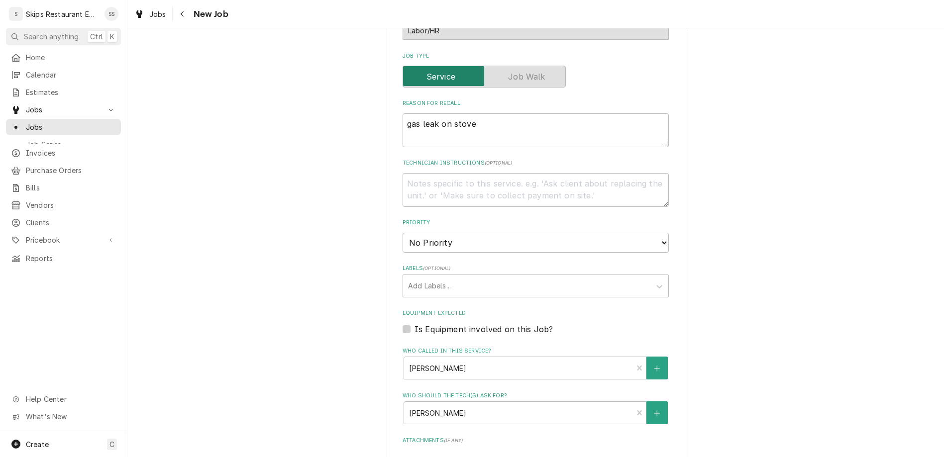
type textarea "x"
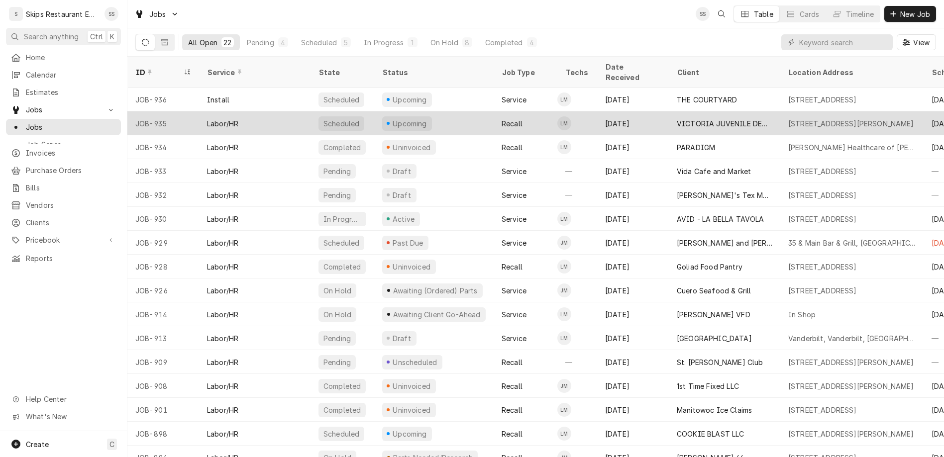
click at [677, 118] on div "VICTORIA JUVENILE DETENTION CTR" at bounding box center [725, 123] width 96 height 10
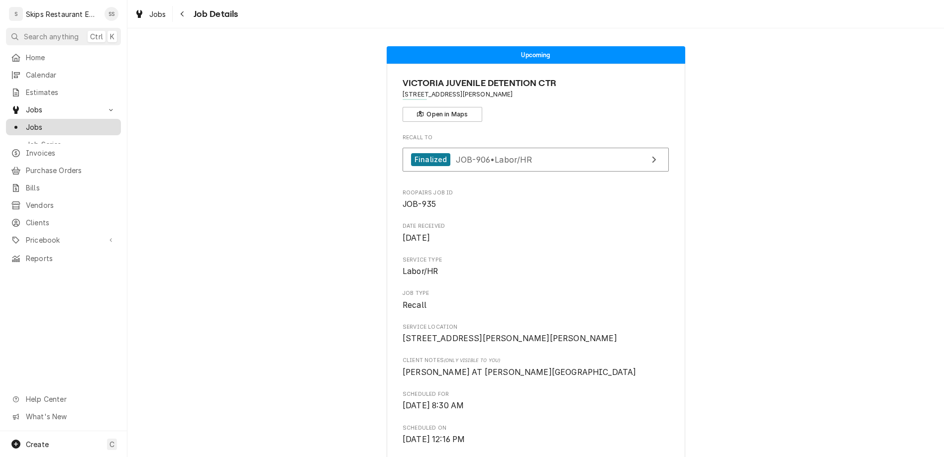
click at [28, 122] on span "Jobs" at bounding box center [71, 127] width 90 height 10
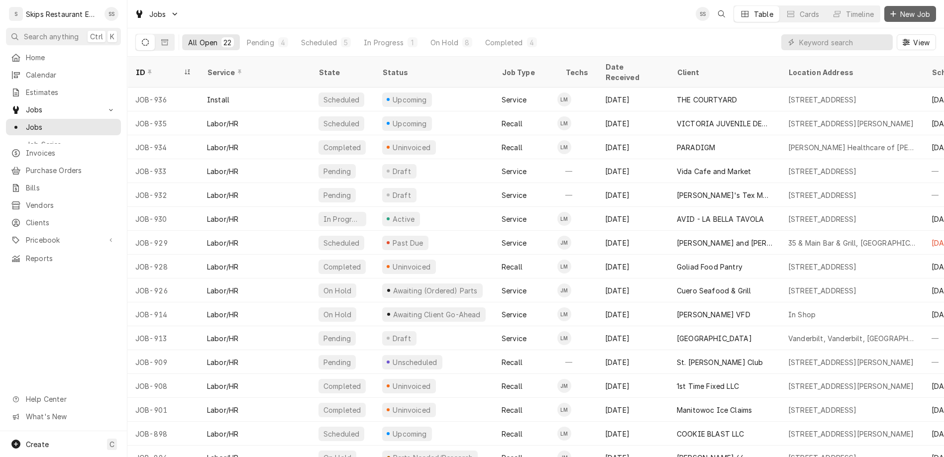
click at [921, 10] on span "New Job" at bounding box center [915, 14] width 34 height 10
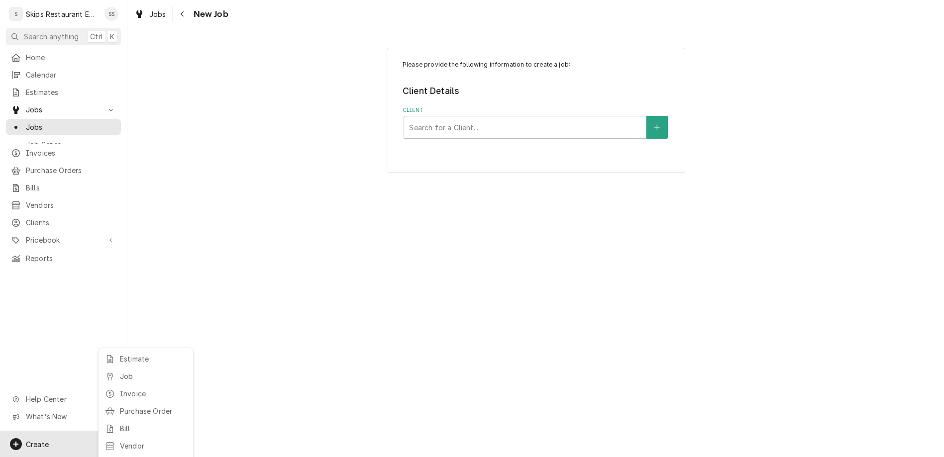
click at [525, 96] on html "S Skips Restaurant Equipment SS Search anything Ctrl K Home Calendar Estimates …" at bounding box center [472, 228] width 944 height 457
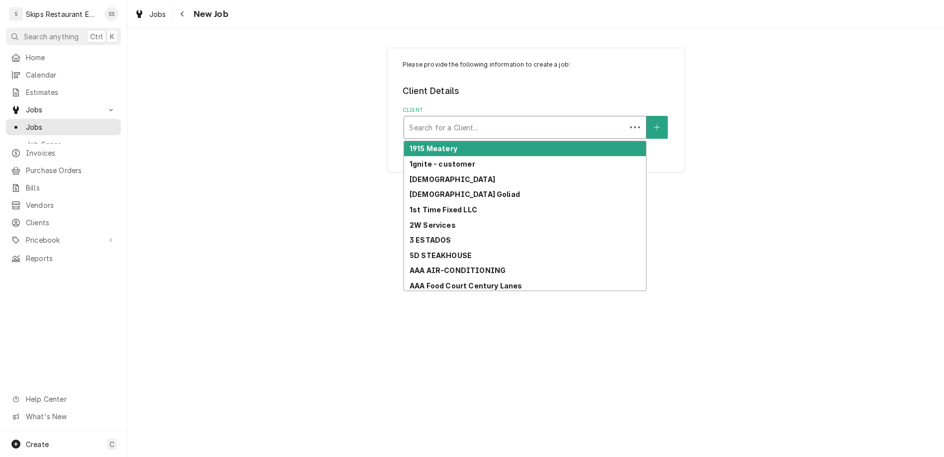
click at [461, 118] on div "Client" at bounding box center [515, 127] width 212 height 18
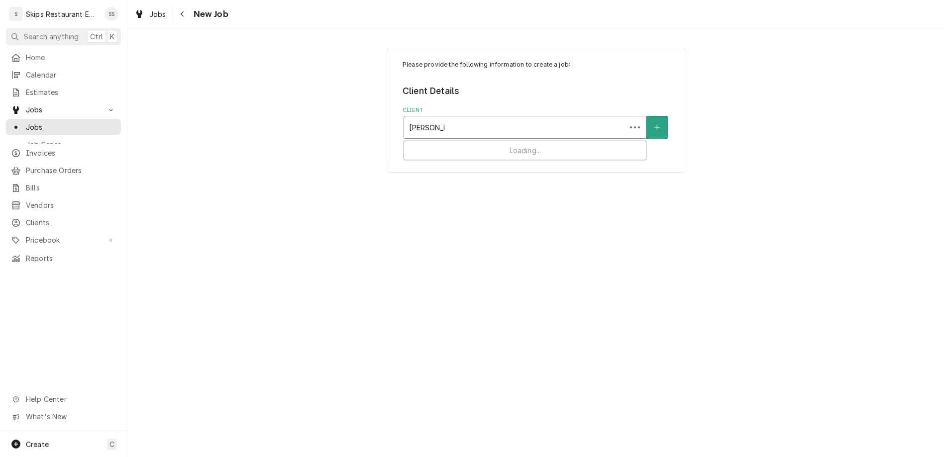
type input "victoria juv"
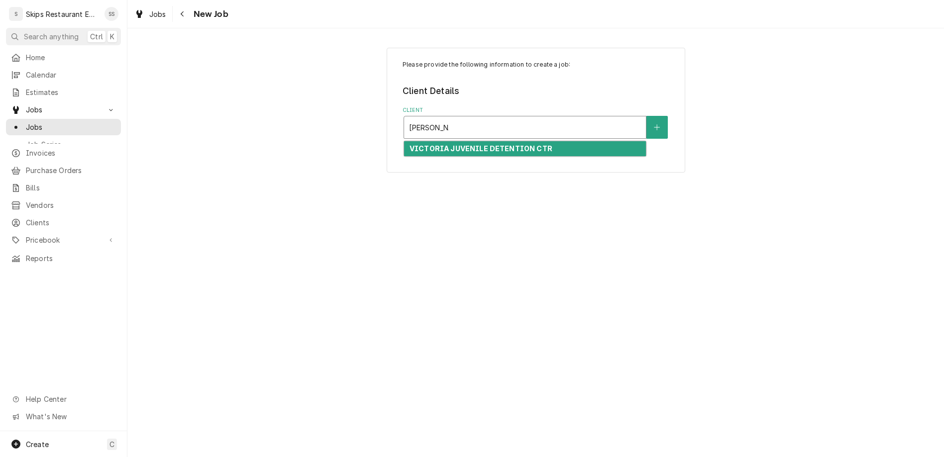
click at [463, 144] on strong "VICTORIA JUVENILE DETENTION CTR" at bounding box center [481, 148] width 143 height 8
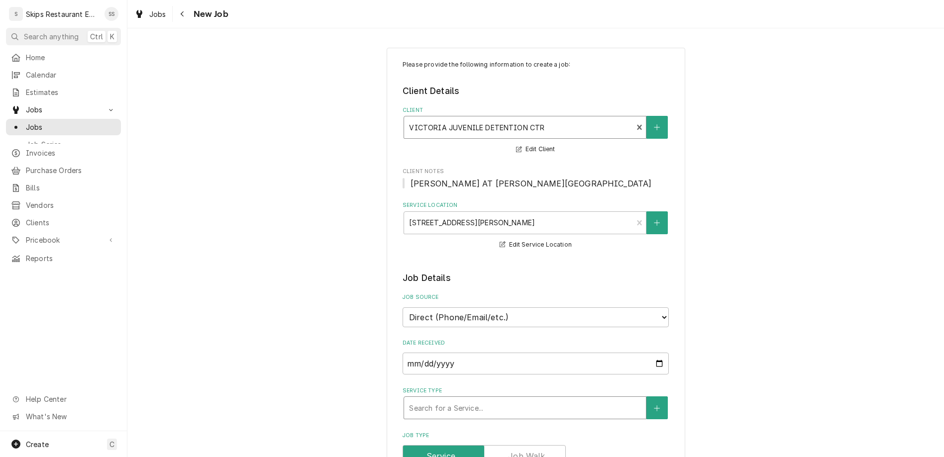
click at [474, 399] on div "Service Type" at bounding box center [525, 408] width 232 height 18
type textarea "x"
type textarea "K"
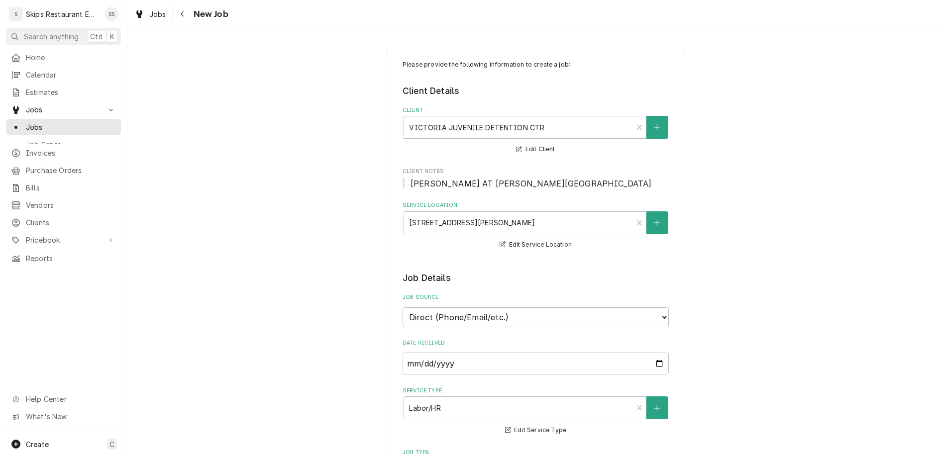
type textarea "x"
type textarea "Ki"
type textarea "x"
type textarea "Kit"
type textarea "x"
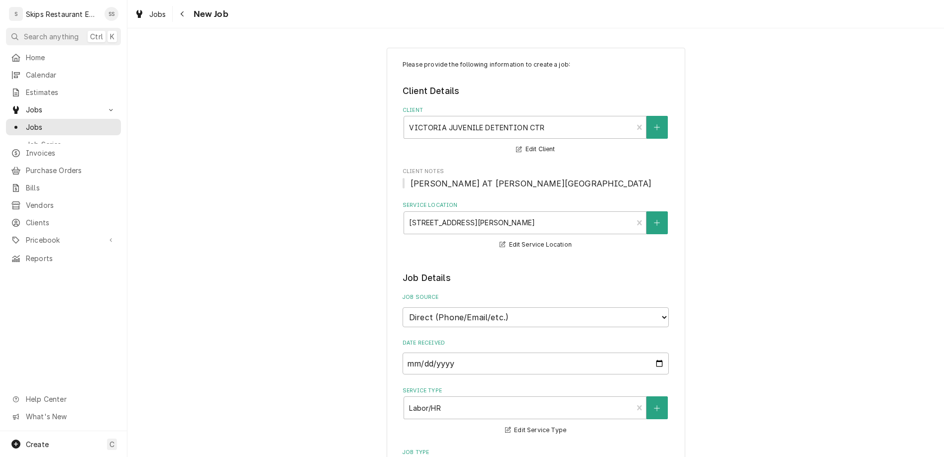
type textarea "Kitc"
type textarea "x"
type textarea "Kitch"
type textarea "x"
type textarea "Kitche"
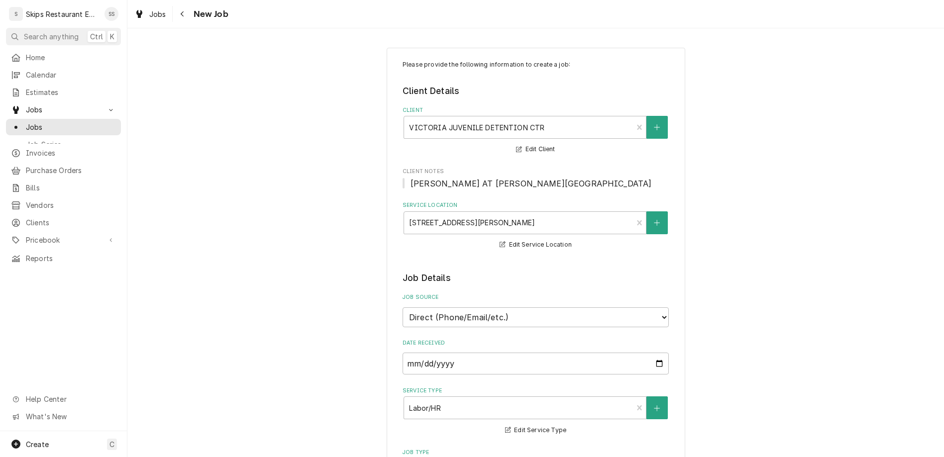
type textarea "x"
type textarea "Kitchen"
type textarea "x"
type textarea "Kitchen"
type textarea "x"
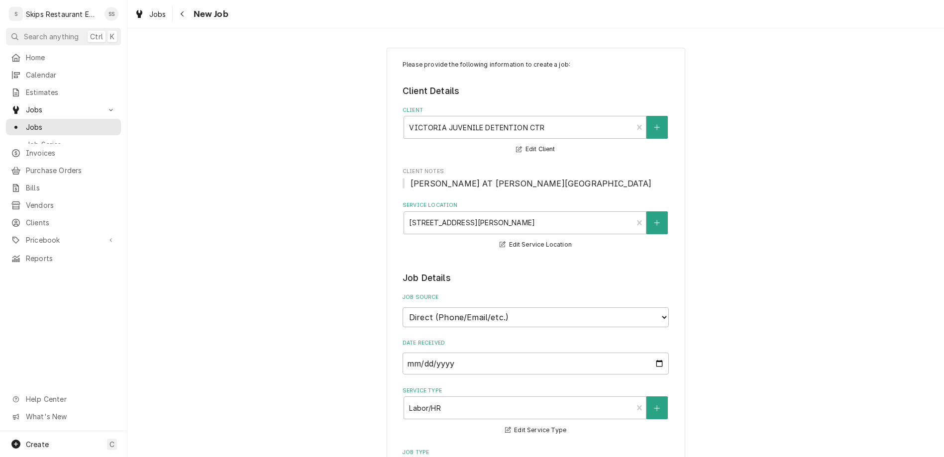
type textarea "Kitchen e"
type textarea "x"
type textarea "Kitchen ex"
type textarea "x"
type textarea "Kitchen exh"
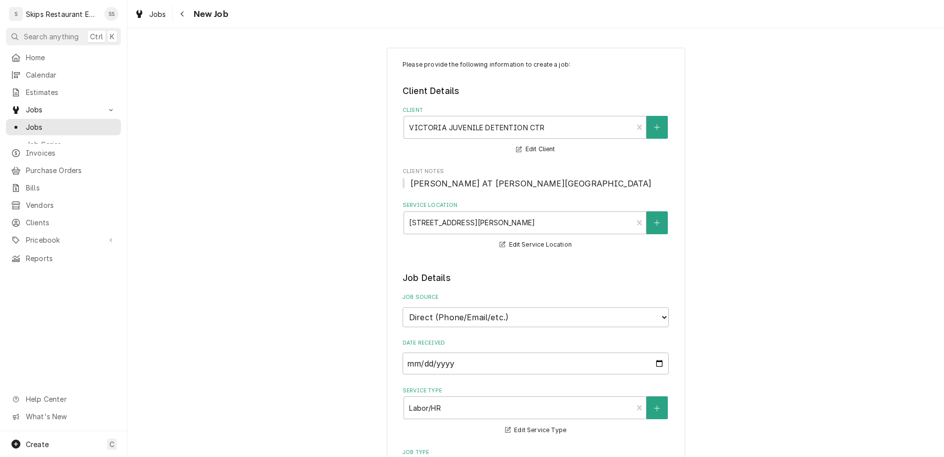
type textarea "x"
type textarea "Kitchen exha"
type textarea "x"
type textarea "Kitchen exhau"
type textarea "x"
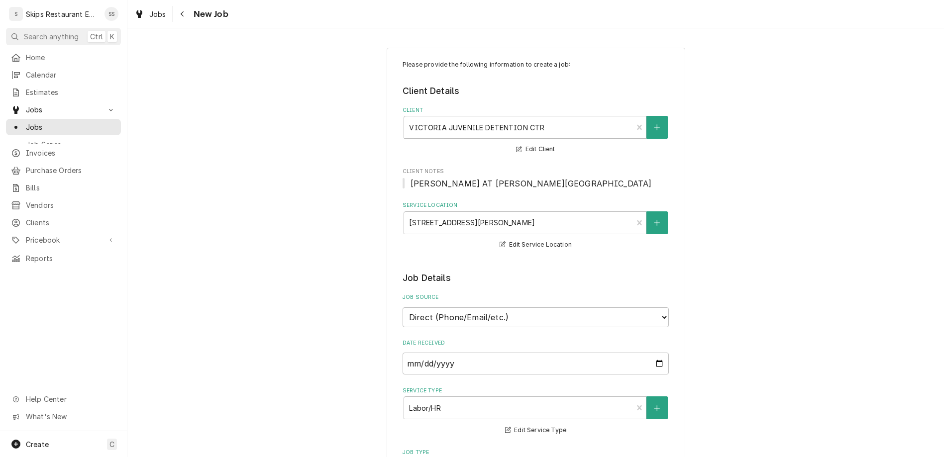
type textarea "Kitchen exhaus"
type textarea "x"
type textarea "Kitchen exhaust"
type textarea "x"
type textarea "Kitchen exhaust"
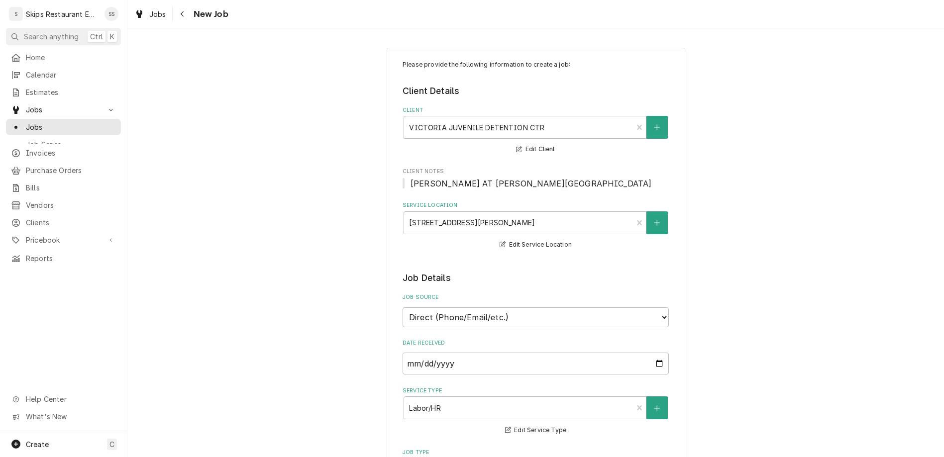
type textarea "x"
type textarea "Kitchen exhaust f"
type textarea "x"
type textarea "Kitchen exhaust fa"
type textarea "x"
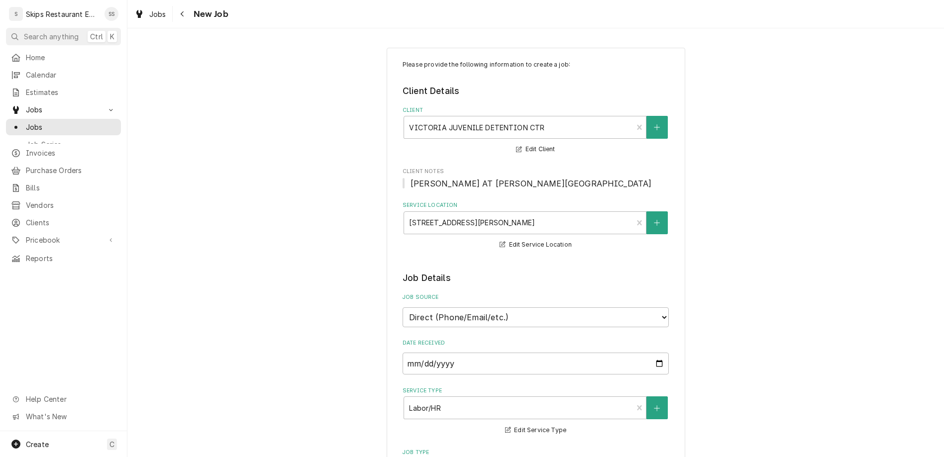
type textarea "Kitchen exhaust fan"
type textarea "x"
type textarea "Kitchen exhaust fan"
type textarea "x"
type textarea "Kitchen exhaust fan n"
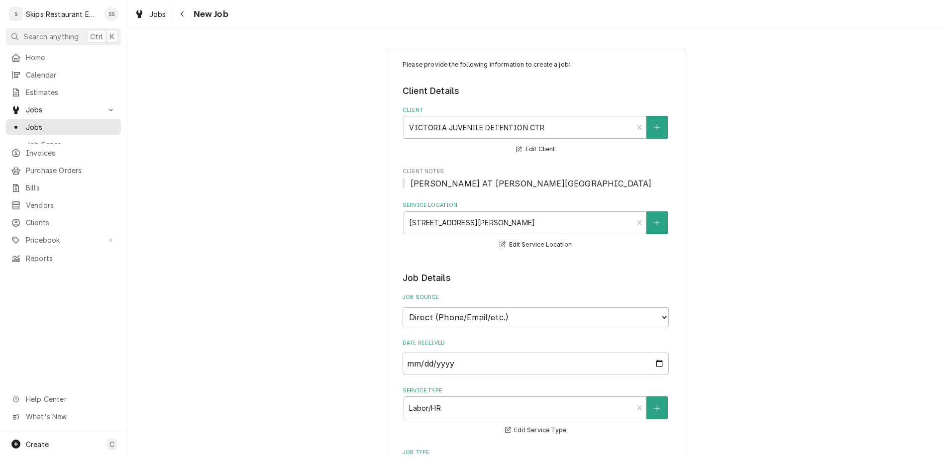
type textarea "x"
type textarea "Kitchen exhaust fan no"
type textarea "x"
type textarea "Kitchen exhaust fan not"
type textarea "x"
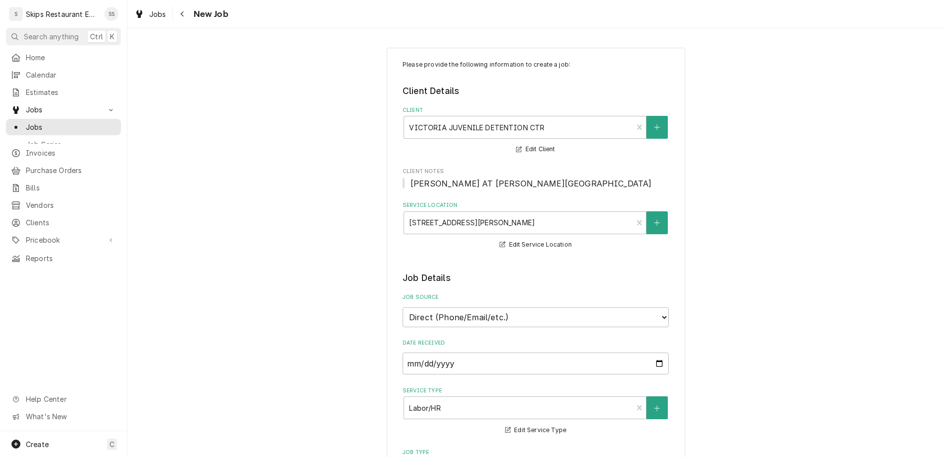
type textarea "Kitchen exhaust fan not"
type textarea "x"
type textarea "Kitchen exhaust fan not p"
type textarea "x"
type textarea "Kitchen exhaust fan not pu"
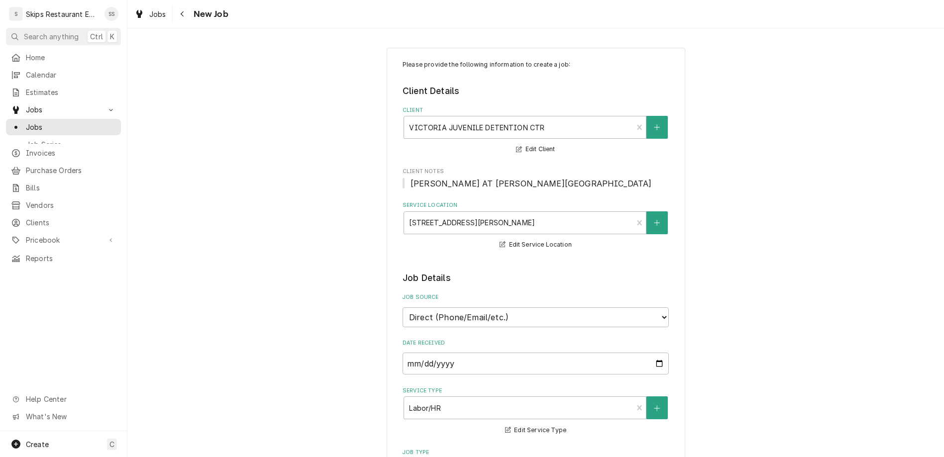
type textarea "x"
type textarea "Kitchen exhaust fan not pul"
type textarea "x"
type textarea "Kitchen exhaust fan not pull"
type textarea "x"
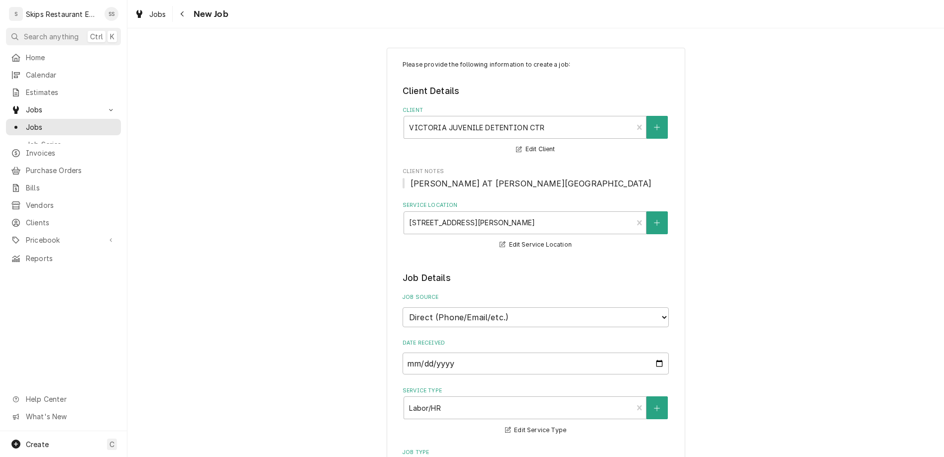
type textarea "Kitchen exhaust fan not pulli"
type textarea "x"
type textarea "Kitchen exhaust fan not pullin"
type textarea "x"
type textarea "Kitchen exhaust fan not pulling"
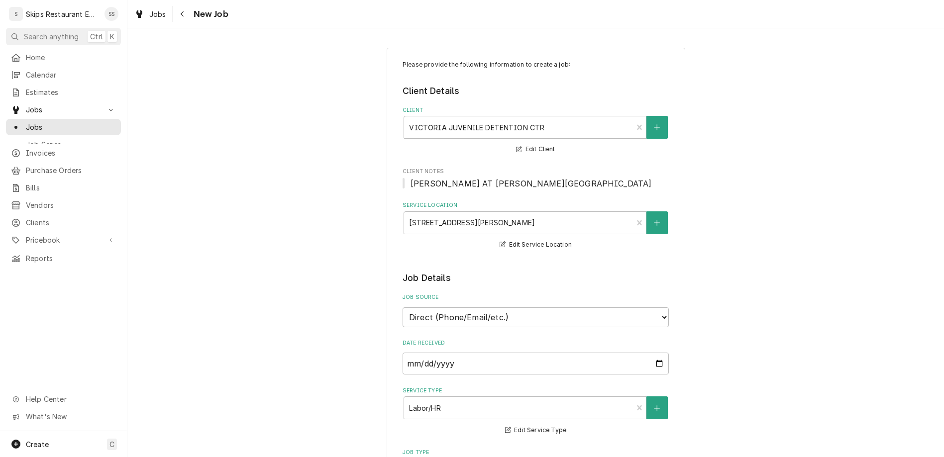
type textarea "x"
type textarea "Kitchen exhaust fan not pulling"
type textarea "x"
type textarea "Kitchen exhaust fan not pulling e"
type textarea "x"
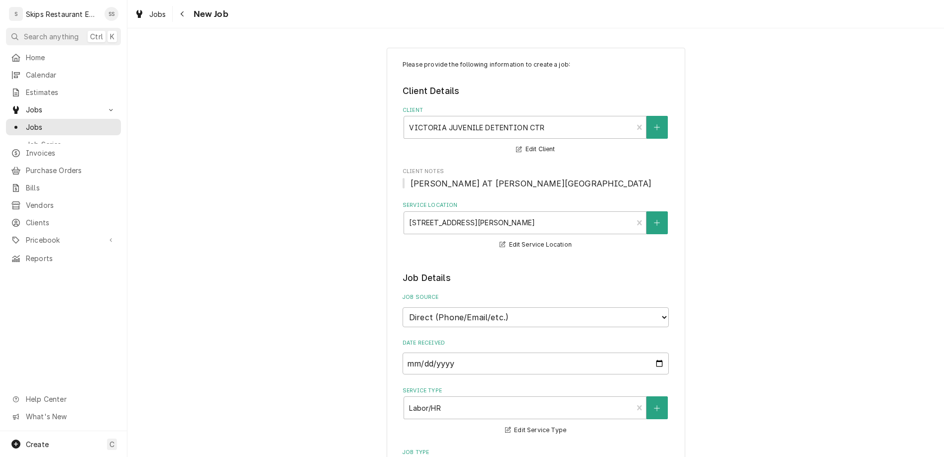
type textarea "Kitchen exhaust fan not pulling en"
type textarea "x"
type textarea "Kitchen exhaust fan not pulling eno"
type textarea "x"
type textarea "Kitchen exhaust fan not pulling enou"
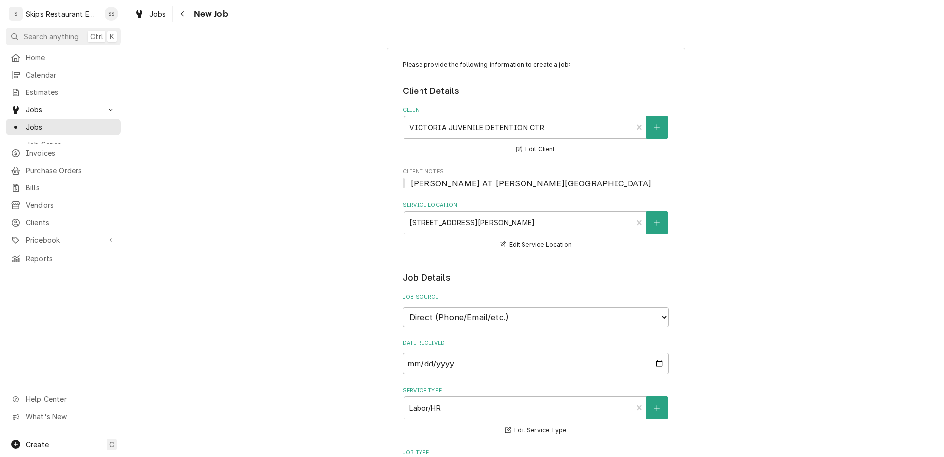
type textarea "x"
type textarea "Kitchen exhaust fan not pulling enoug"
type textarea "x"
type textarea "Kitchen exhaust fan not pulling enough"
type textarea "x"
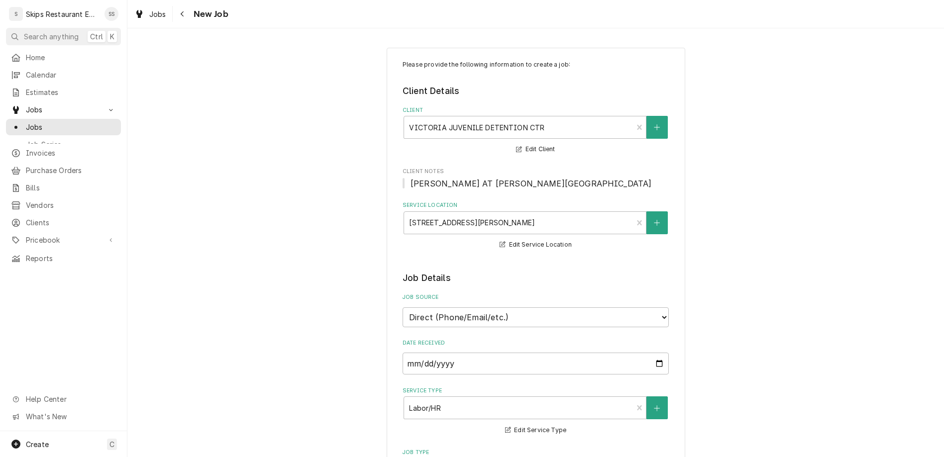
type textarea "Kitchen exhaust fan not pulling enough"
type textarea "x"
type textarea "Kitchen exhaust fan not pulling enough ,"
type textarea "x"
type textarea "Kitchen exhaust fan not pulling enough ,"
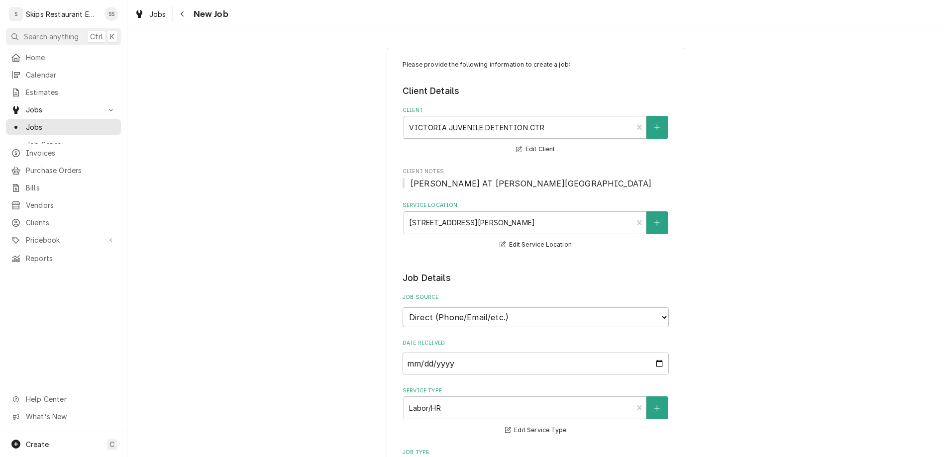
type textarea "x"
type textarea "Kitchen exhaust fan not pulling enough , b"
type textarea "x"
type textarea "Kitchen exhaust fan not pulling enough , ba"
type textarea "x"
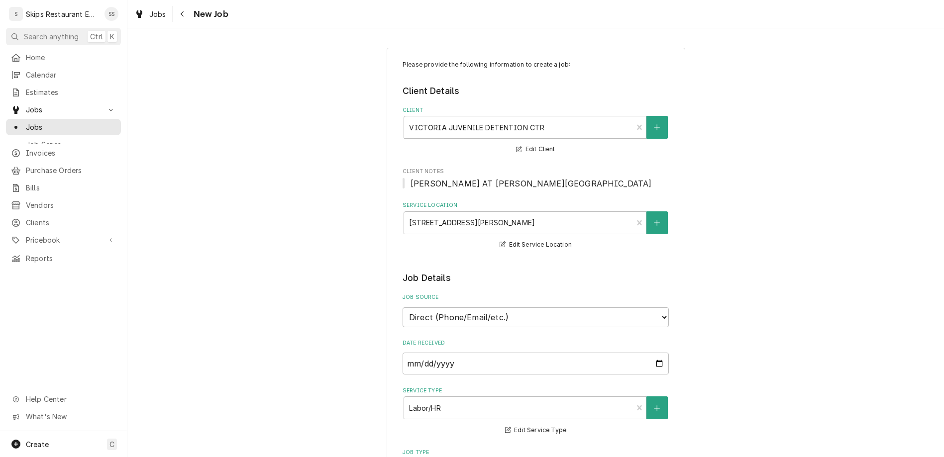
type textarea "Kitchen exhaust fan not pulling enough , bar"
type textarea "x"
type textarea "Kitchen exhaust fan not pulling enough , bare"
type textarea "x"
type textarea "Kitchen exhaust fan not pulling enough , barel"
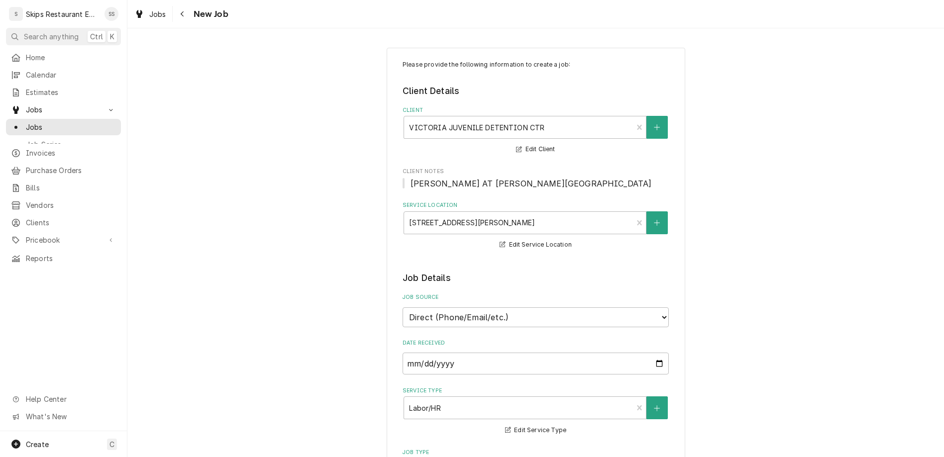
type textarea "x"
type textarea "Kitchen exhaust fan not pulling enough , barely"
type textarea "x"
type textarea "Kitchen exhaust fan not pulling enough , barely"
type textarea "x"
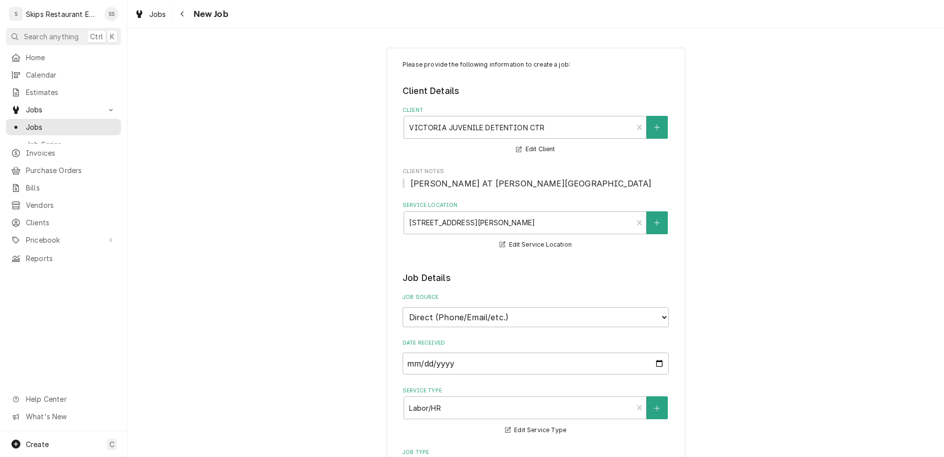
type textarea "Kitchen exhaust fan not pulling enough , barely b"
type textarea "x"
type textarea "Kitchen exhaust fan not pulling enough , barely bl"
type textarea "x"
type textarea "Kitchen exhaust fan not pulling enough , barely blo"
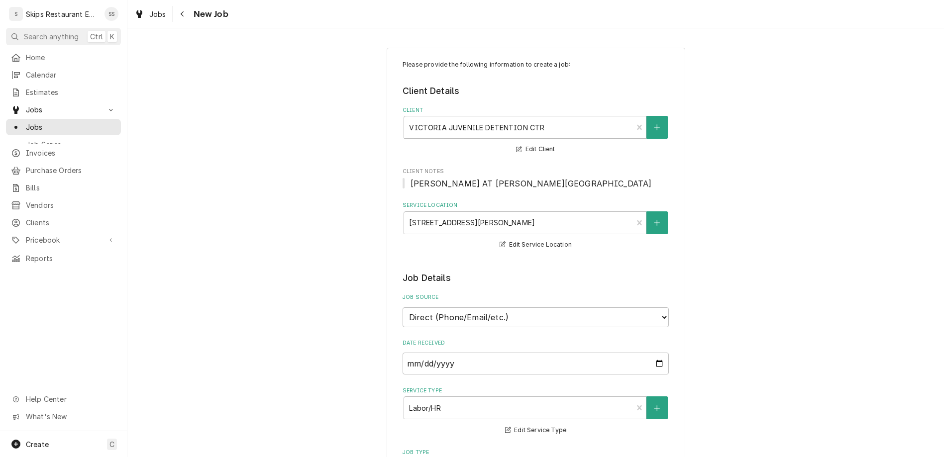
type textarea "x"
type textarea "Kitchen exhaust fan not pulling enough , barely blow"
type textarea "x"
type textarea "Kitchen exhaust fan not pulling enough , barely blowi"
type textarea "x"
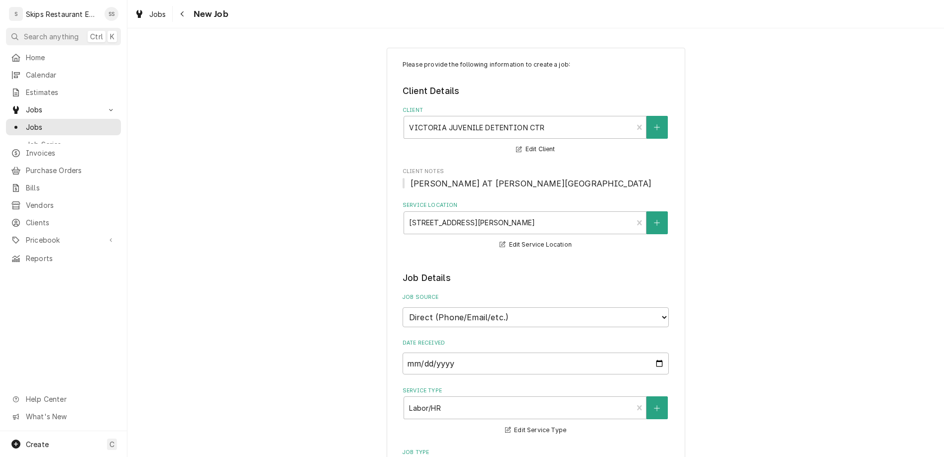
type textarea "Kitchen exhaust fan not pulling enough , barely blowin"
type textarea "x"
type textarea "Kitchen exhaust fan not pulling enough , barely blowing"
type textarea "x"
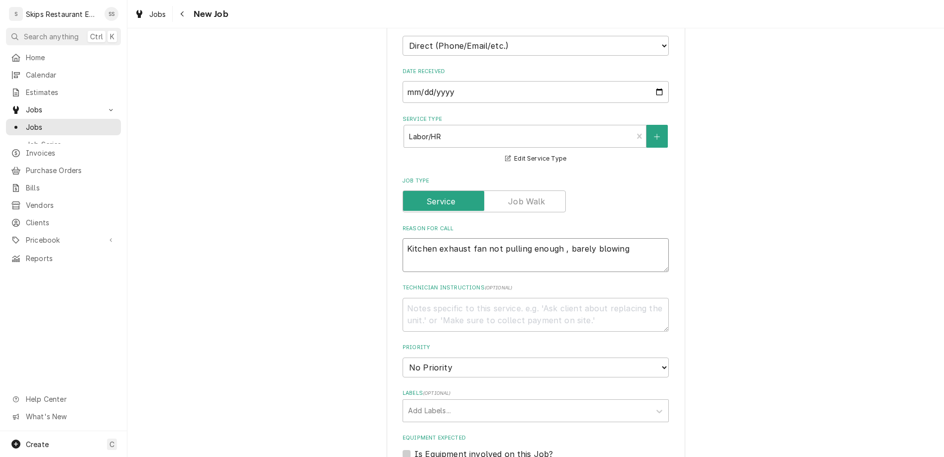
scroll to position [311, 0]
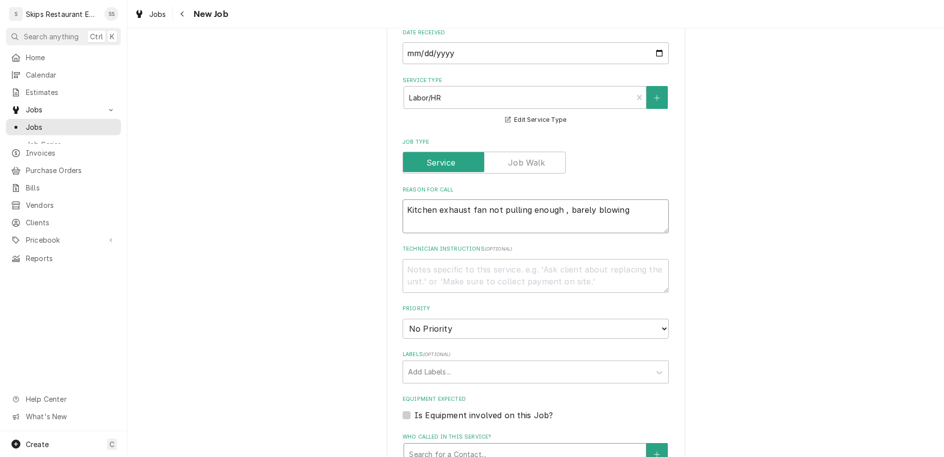
type textarea "Kitchen exhaust fan not pulling enough , barely blowing"
click at [460, 446] on div "Who called in this service?" at bounding box center [525, 455] width 232 height 18
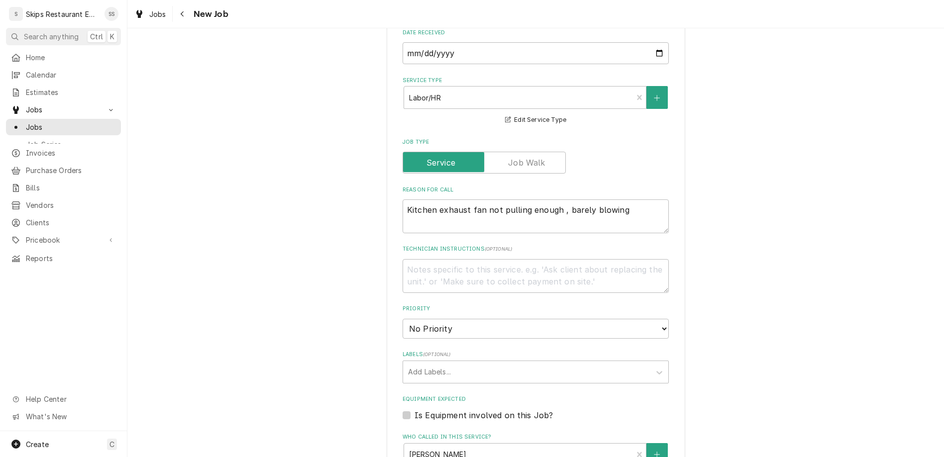
type textarea "x"
type input "2025-09-24"
type textarea "x"
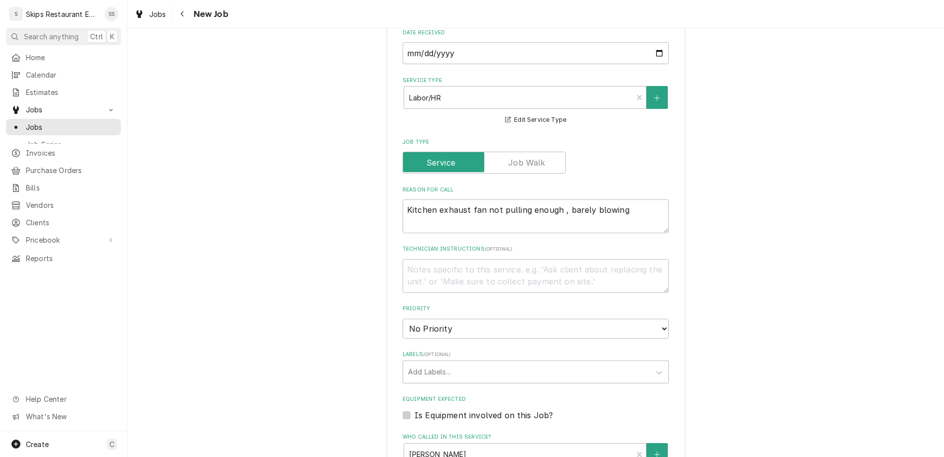
select select "09:00:00"
click option "9:00 AM" at bounding box center [0, 0] width 0 height 0
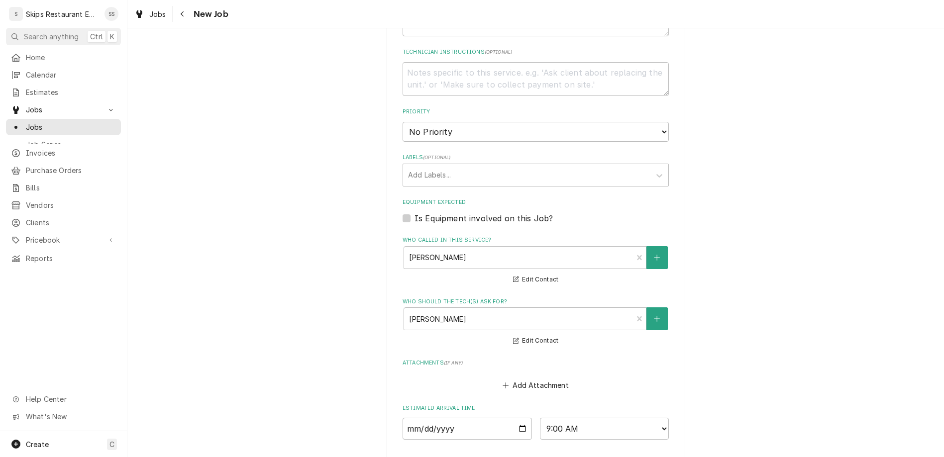
type textarea "x"
type input "1"
type textarea "x"
type input "1"
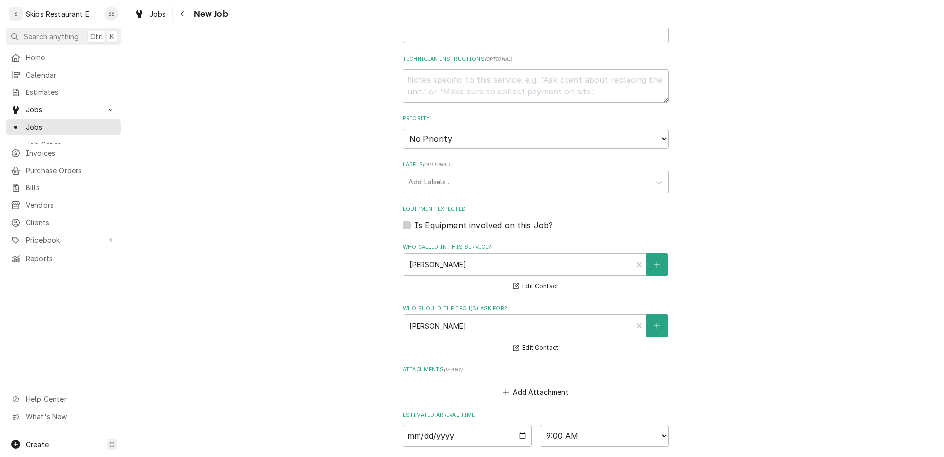
type textarea "x"
